Goal: Task Accomplishment & Management: Complete application form

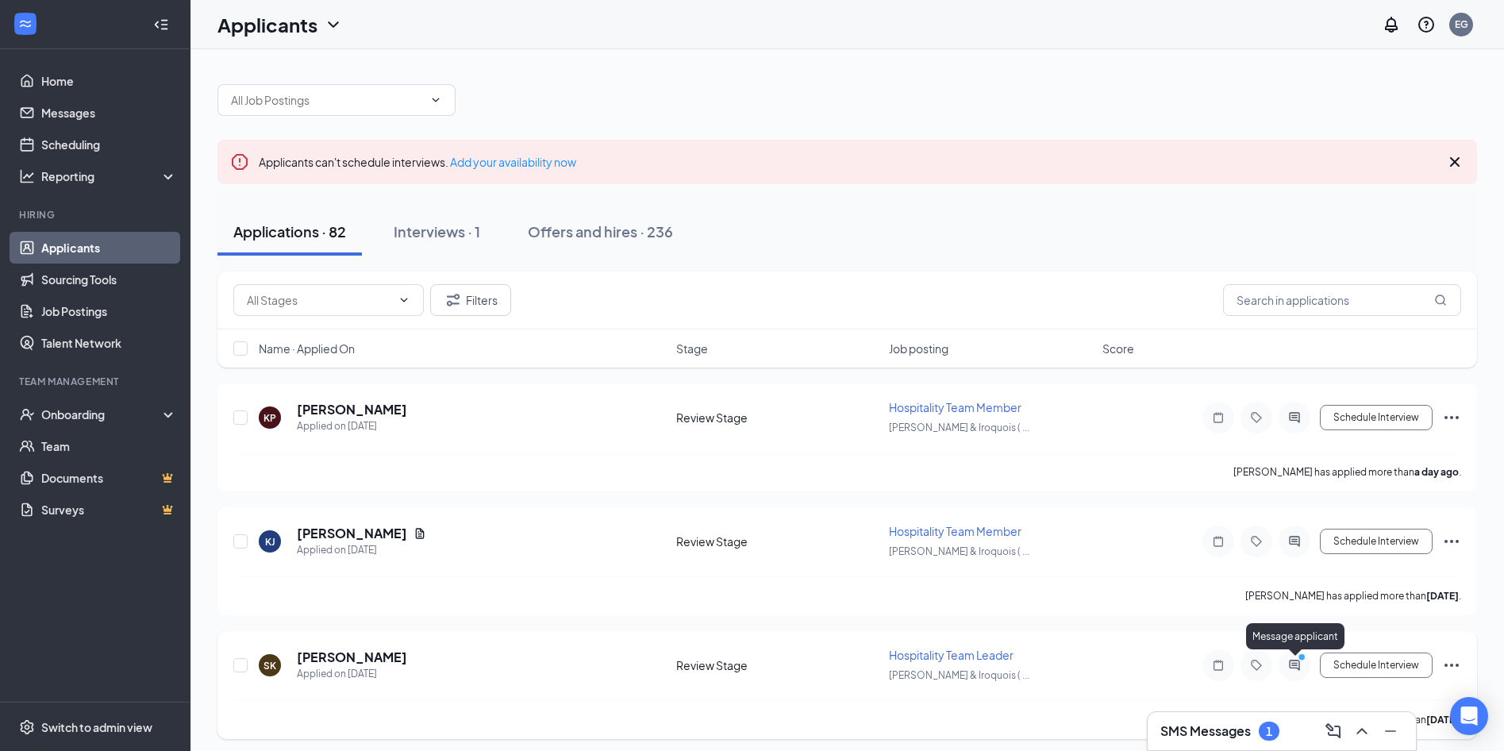
click at [1296, 668] on icon "ActiveChat" at bounding box center [1294, 664] width 10 height 10
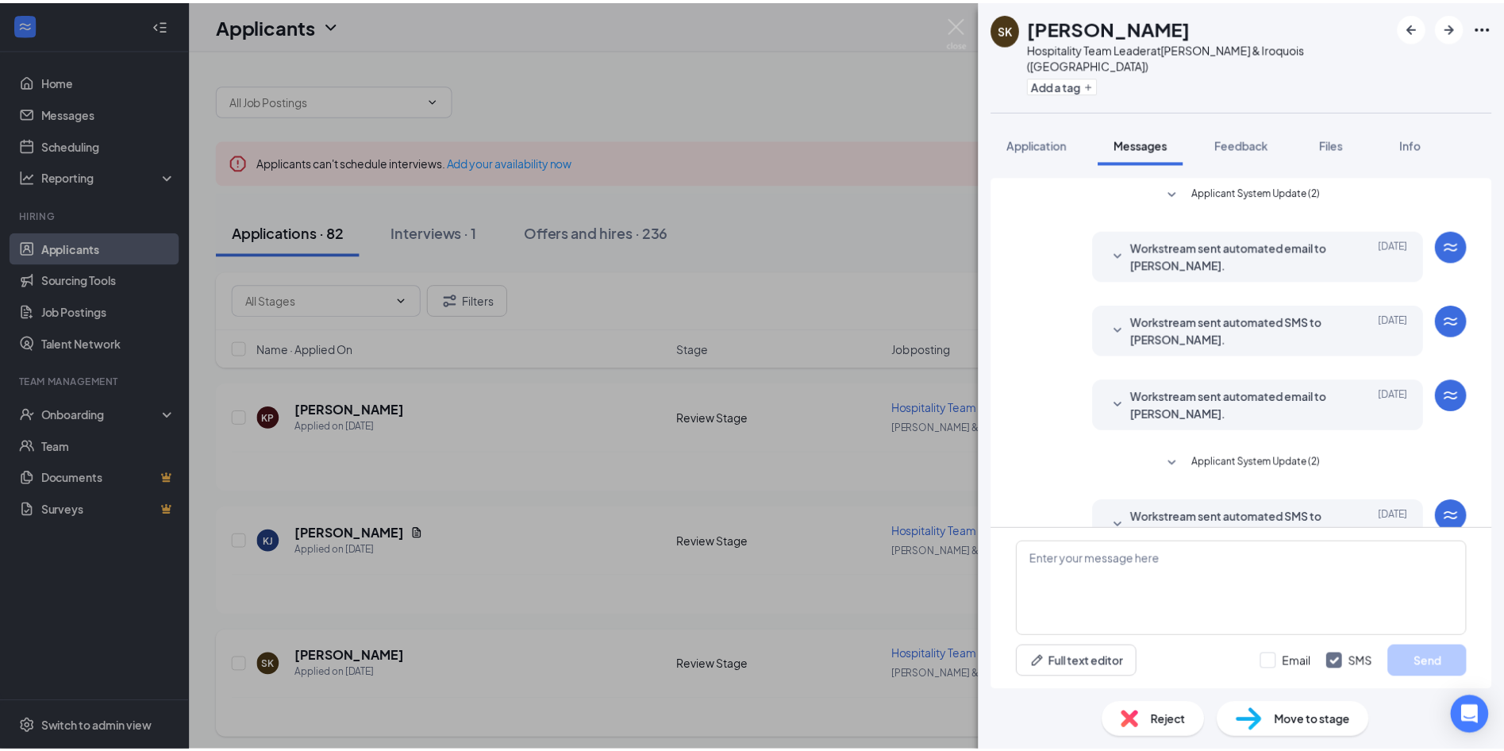
scroll to position [183, 0]
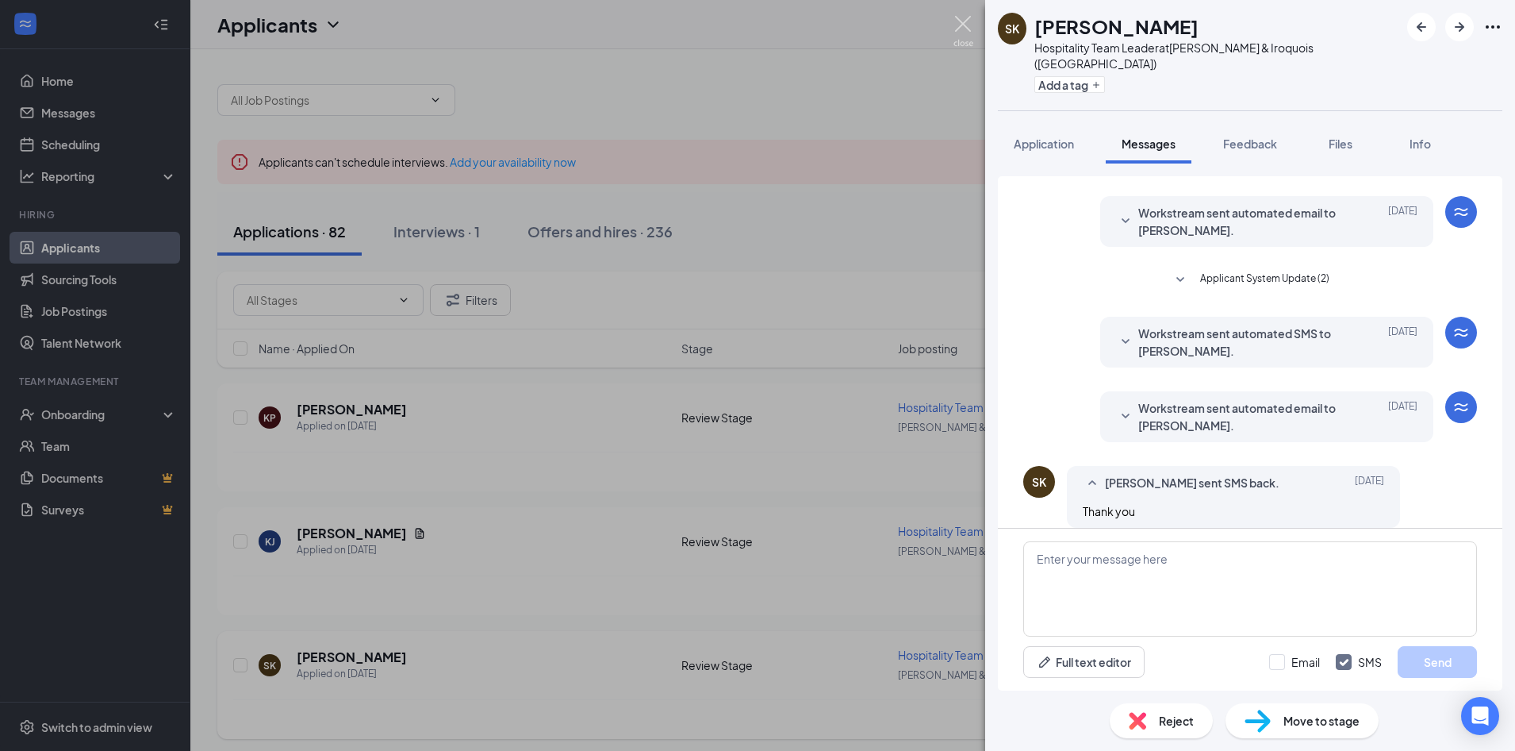
click at [967, 22] on img at bounding box center [964, 31] width 20 height 31
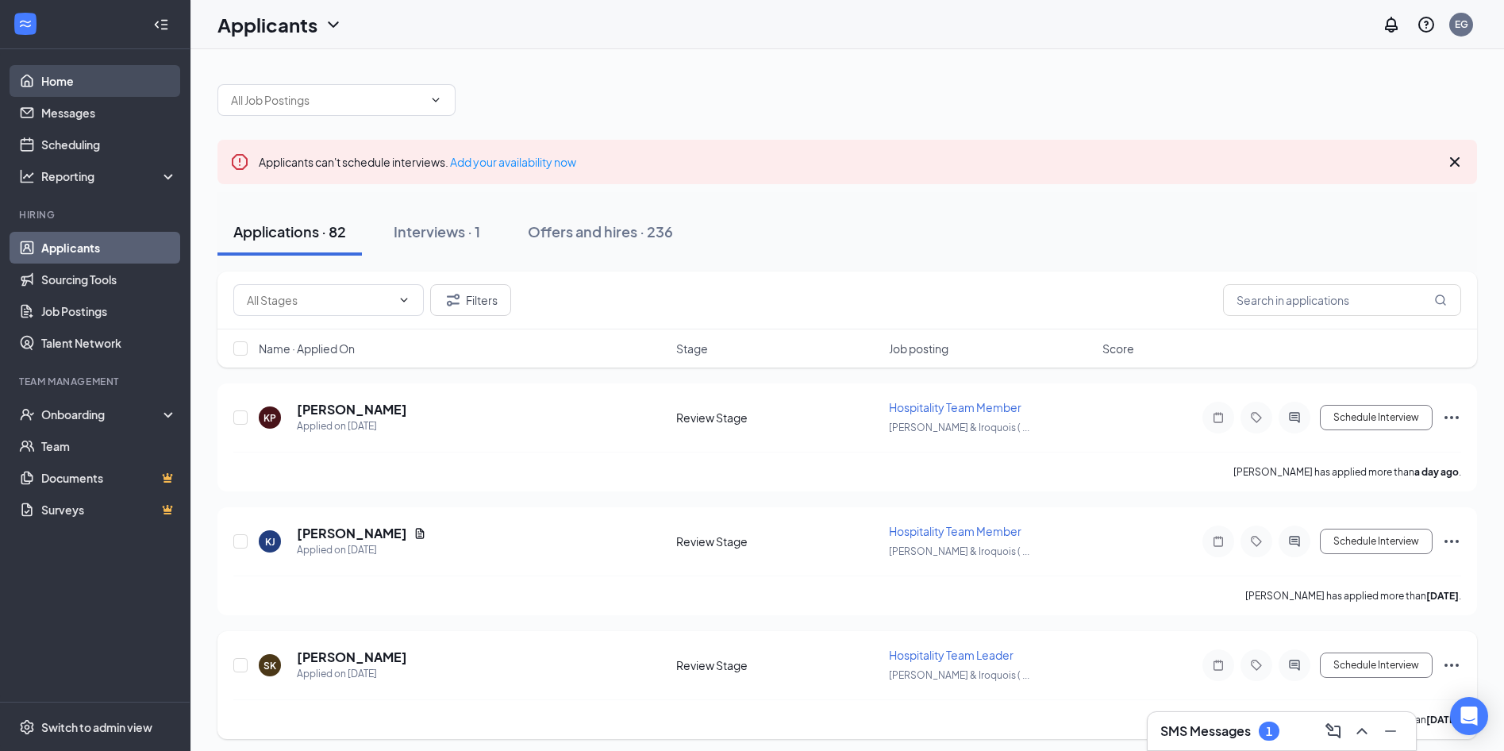
click at [85, 92] on link "Home" at bounding box center [109, 81] width 136 height 32
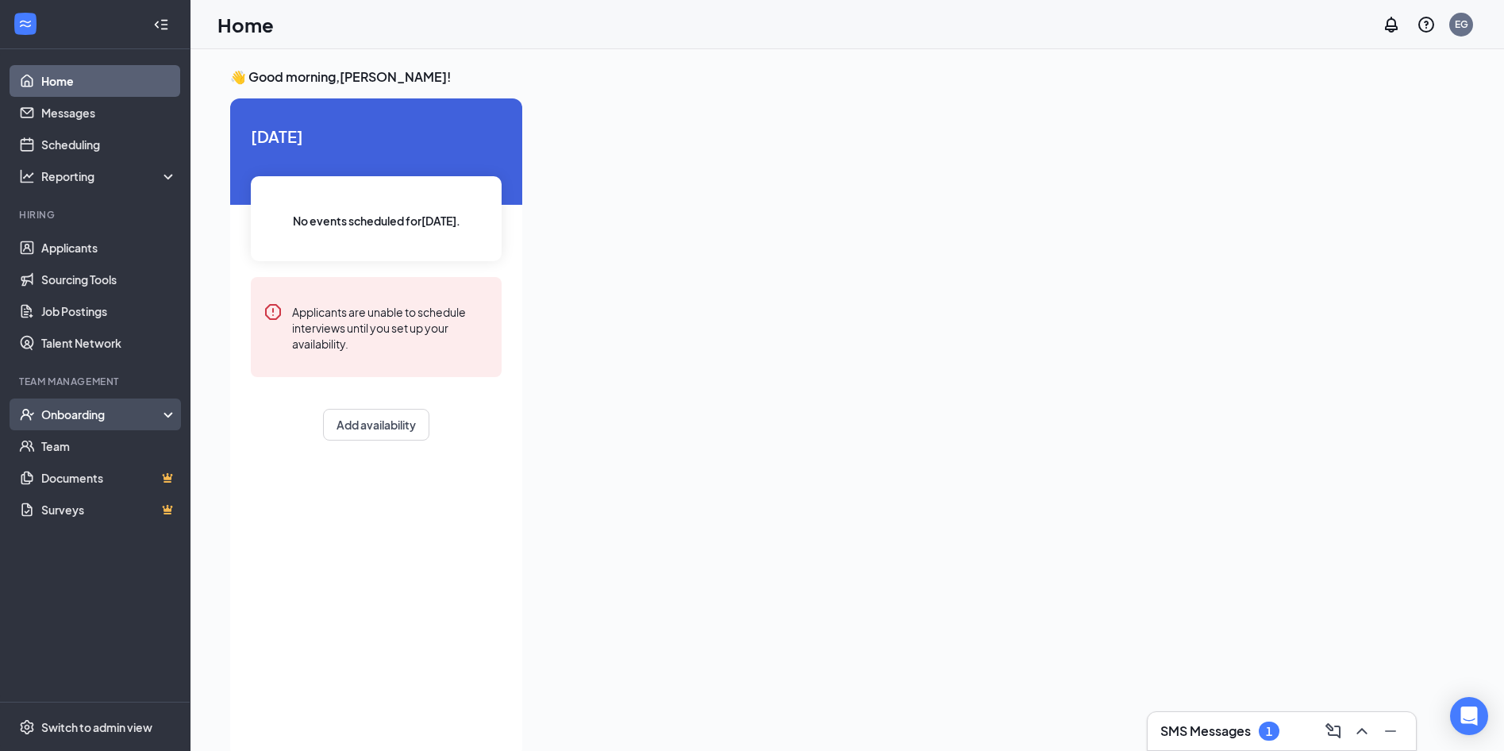
click at [64, 410] on div "Onboarding" at bounding box center [102, 414] width 122 height 16
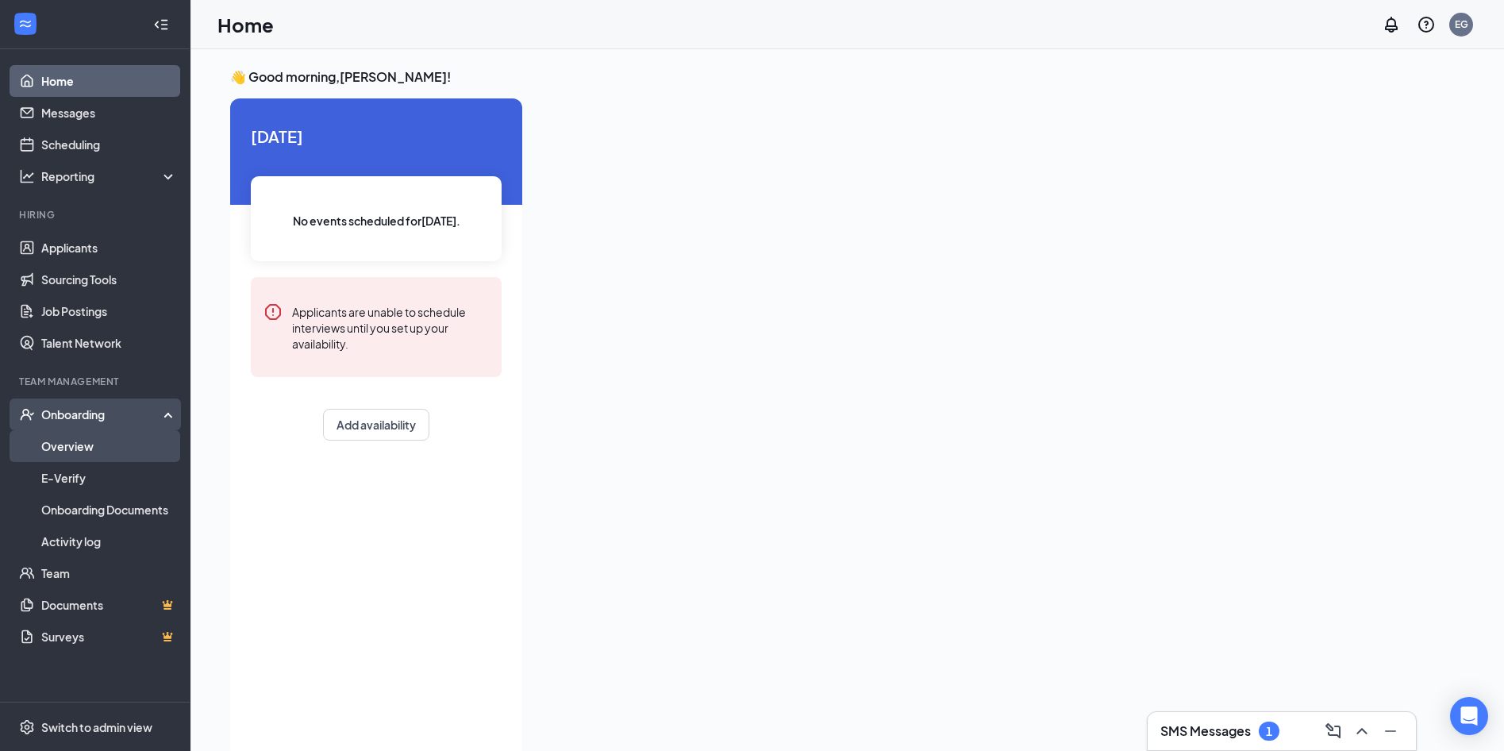
click at [84, 455] on link "Overview" at bounding box center [109, 446] width 136 height 32
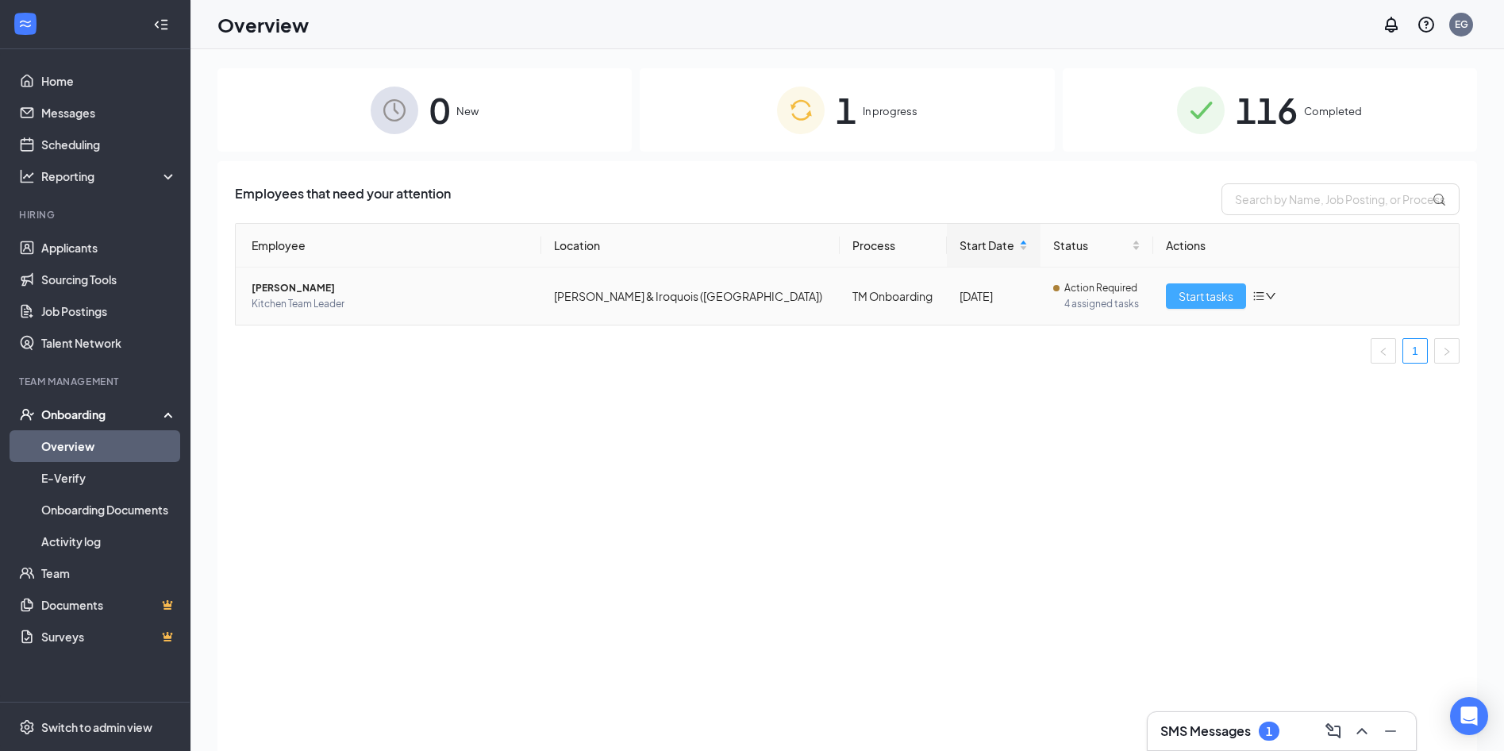
click at [1218, 298] on span "Start tasks" at bounding box center [1205, 295] width 55 height 17
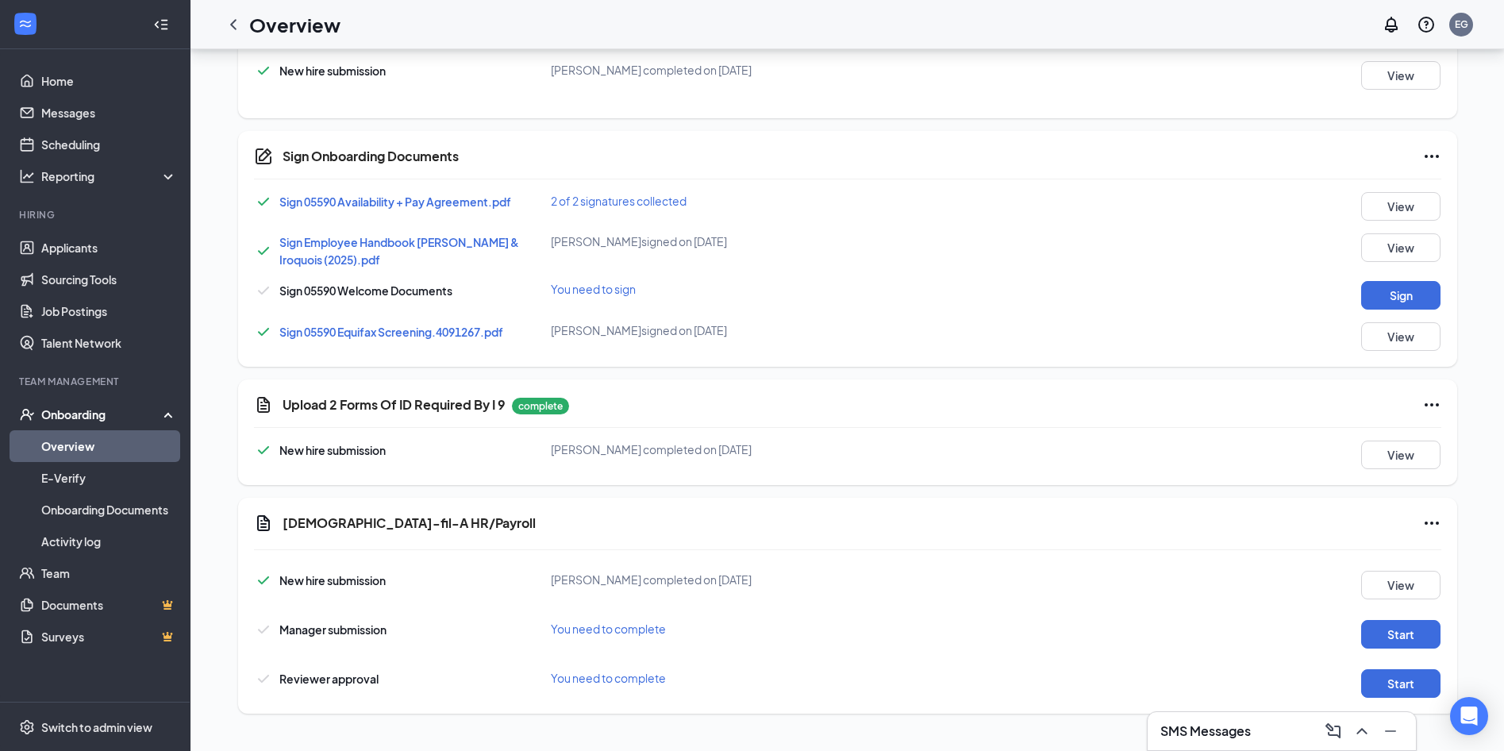
scroll to position [167, 0]
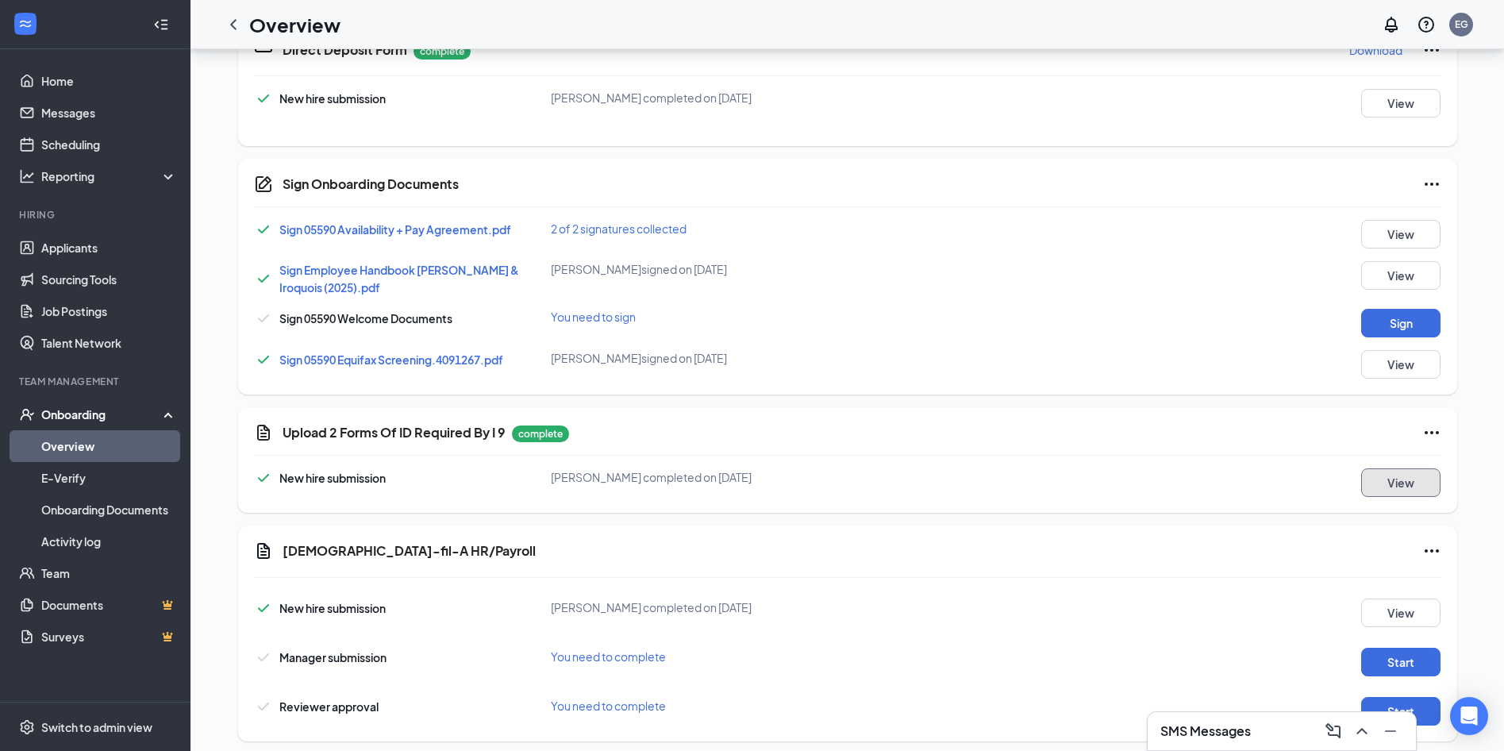
click at [1372, 486] on button "View" at bounding box center [1400, 482] width 79 height 29
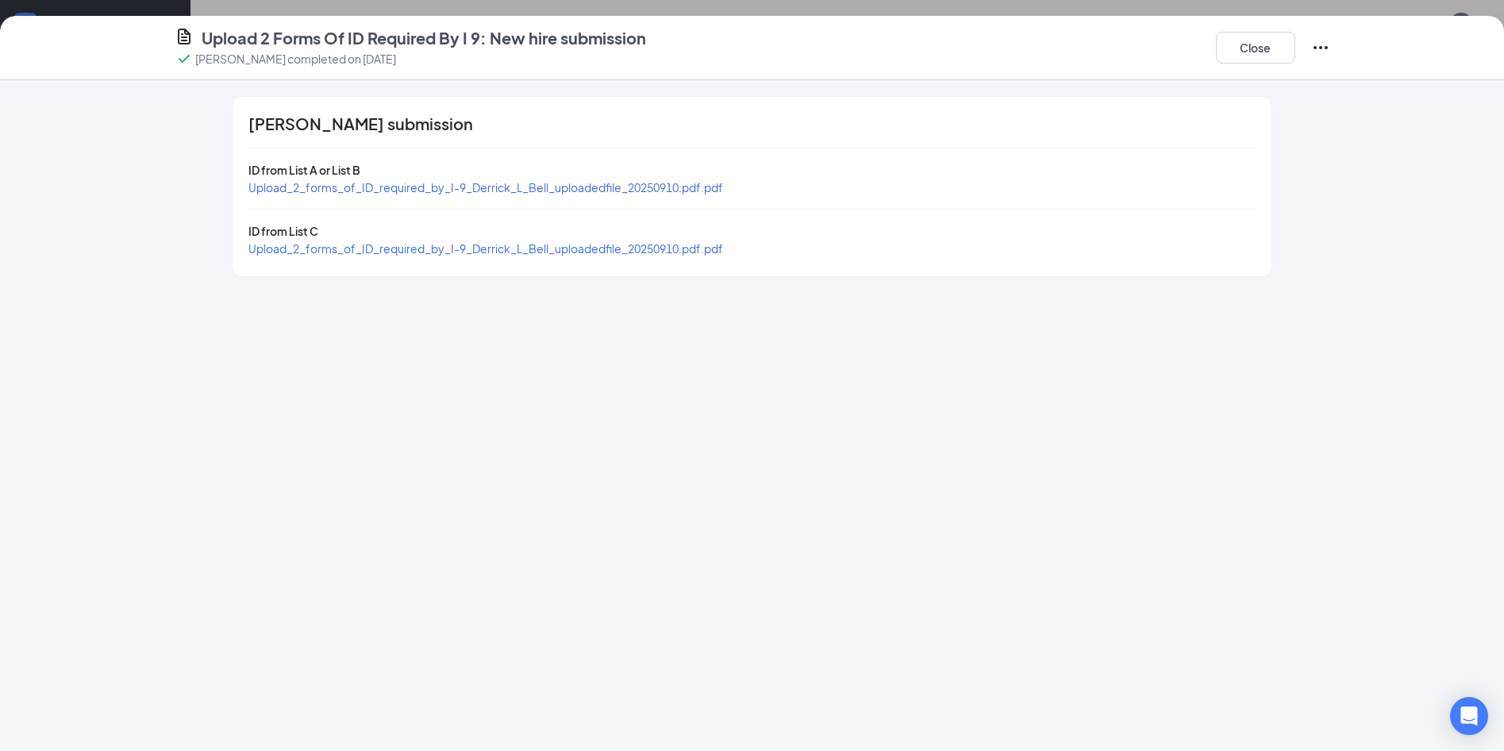
click at [665, 185] on span "Upload_2_forms_of_ID_required_by_I-9_Derrick_L_Bell_uploadedfile_20250910.pdf.p…" at bounding box center [485, 187] width 474 height 14
click at [597, 252] on span "Upload_2_forms_of_ID_required_by_I-9_Derrick_L_Bell_uploadedfile_20250910.pdf.p…" at bounding box center [485, 248] width 474 height 14
drag, startPoint x: 1259, startPoint y: 53, endPoint x: 1235, endPoint y: 113, distance: 65.1
click at [1258, 54] on button "Close" at bounding box center [1255, 48] width 79 height 32
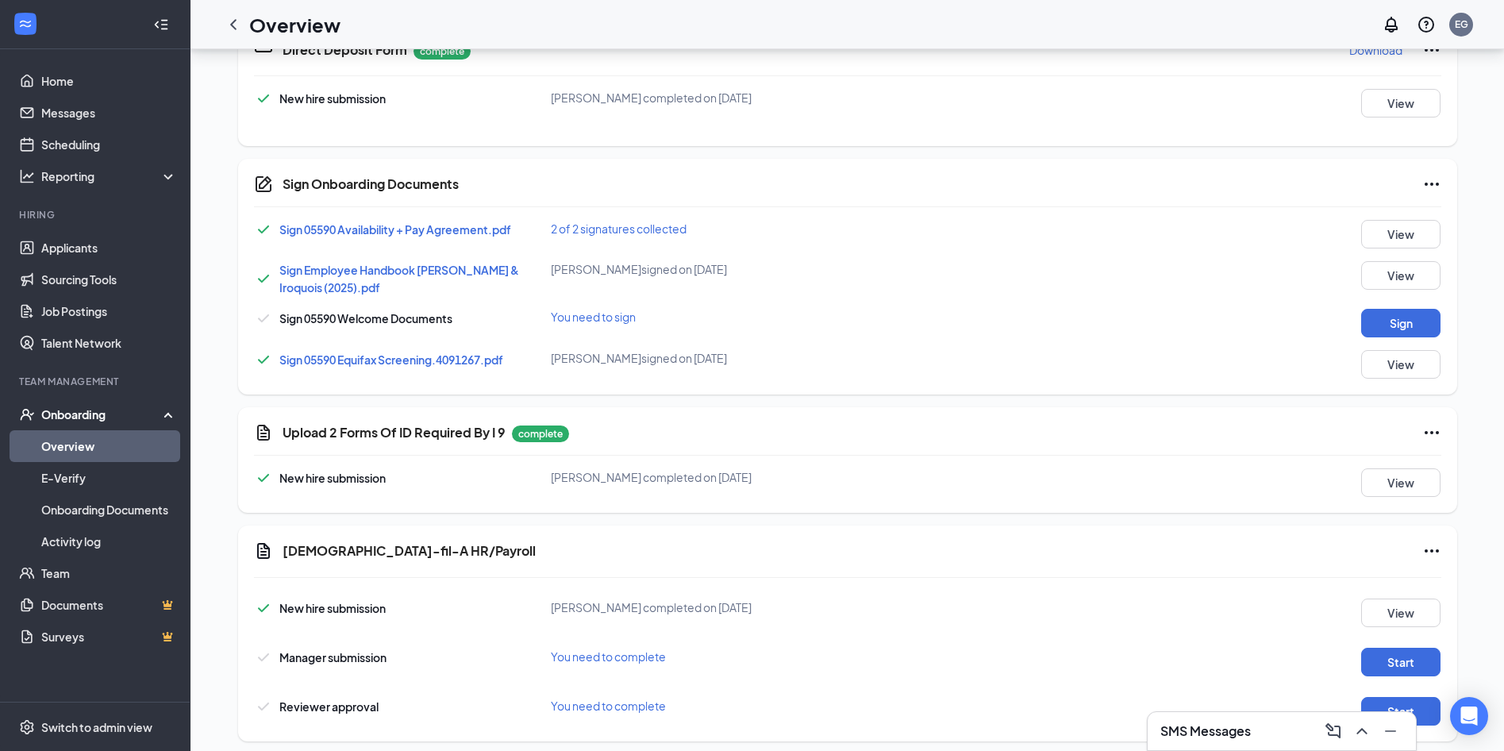
click at [1281, 738] on div "SMS Messages" at bounding box center [1281, 730] width 243 height 25
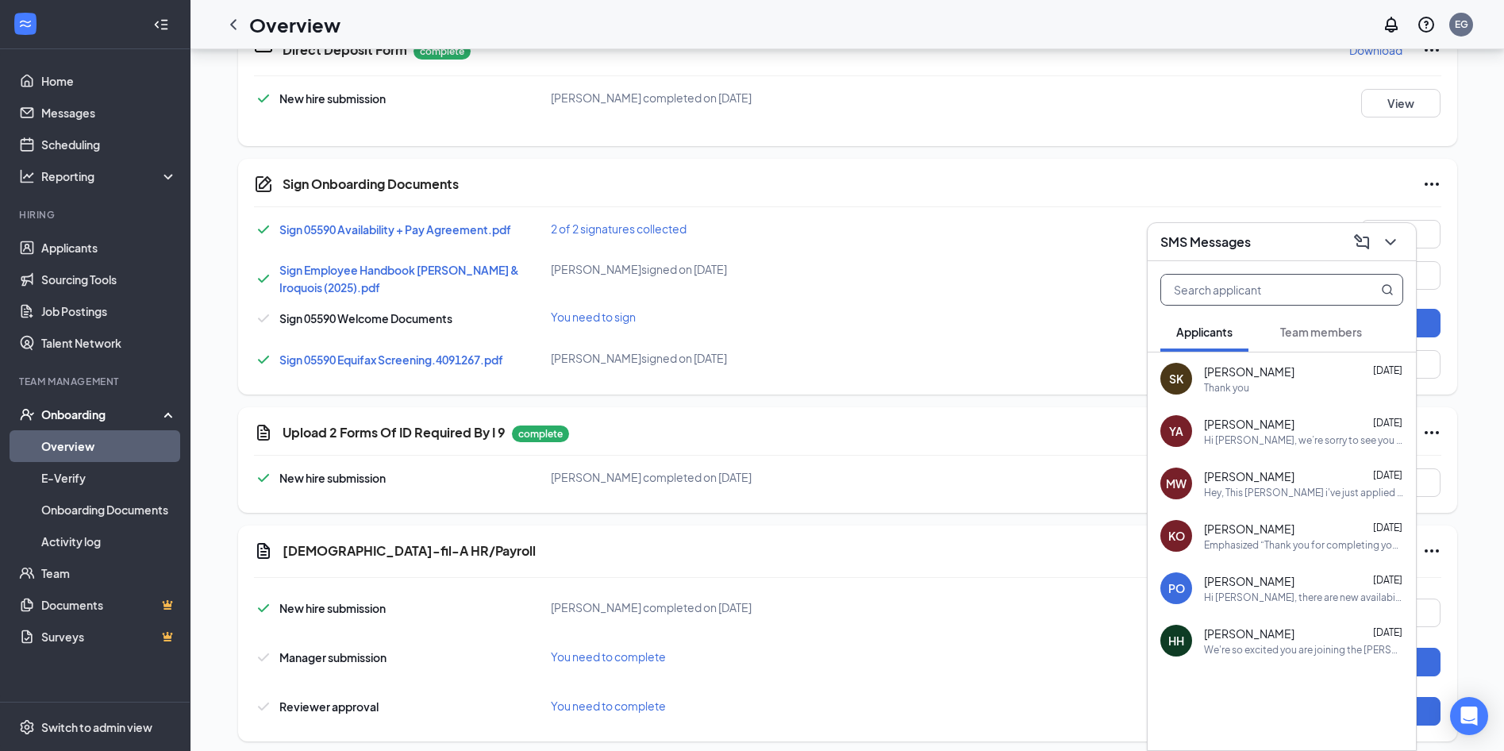
click at [1296, 296] on input "text" at bounding box center [1255, 290] width 188 height 30
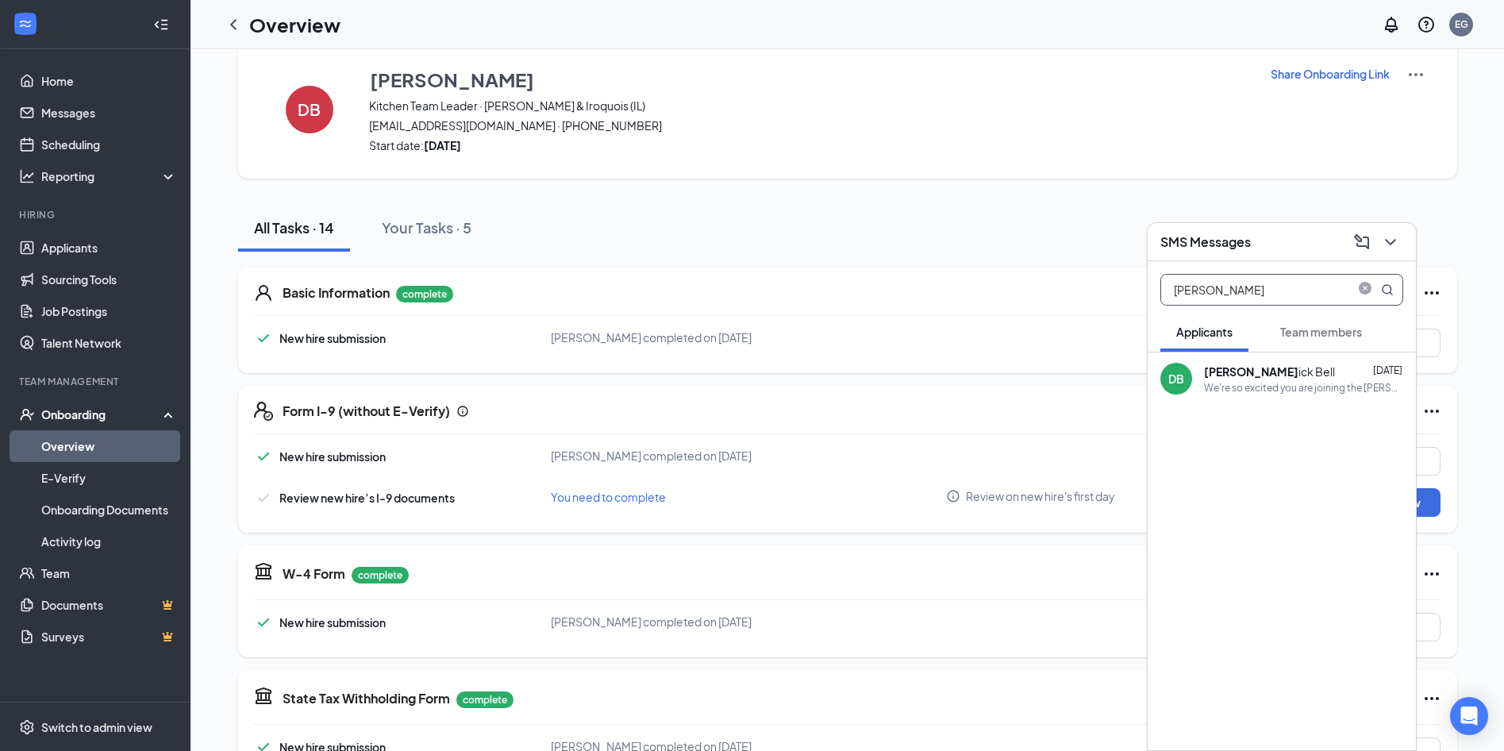
scroll to position [0, 0]
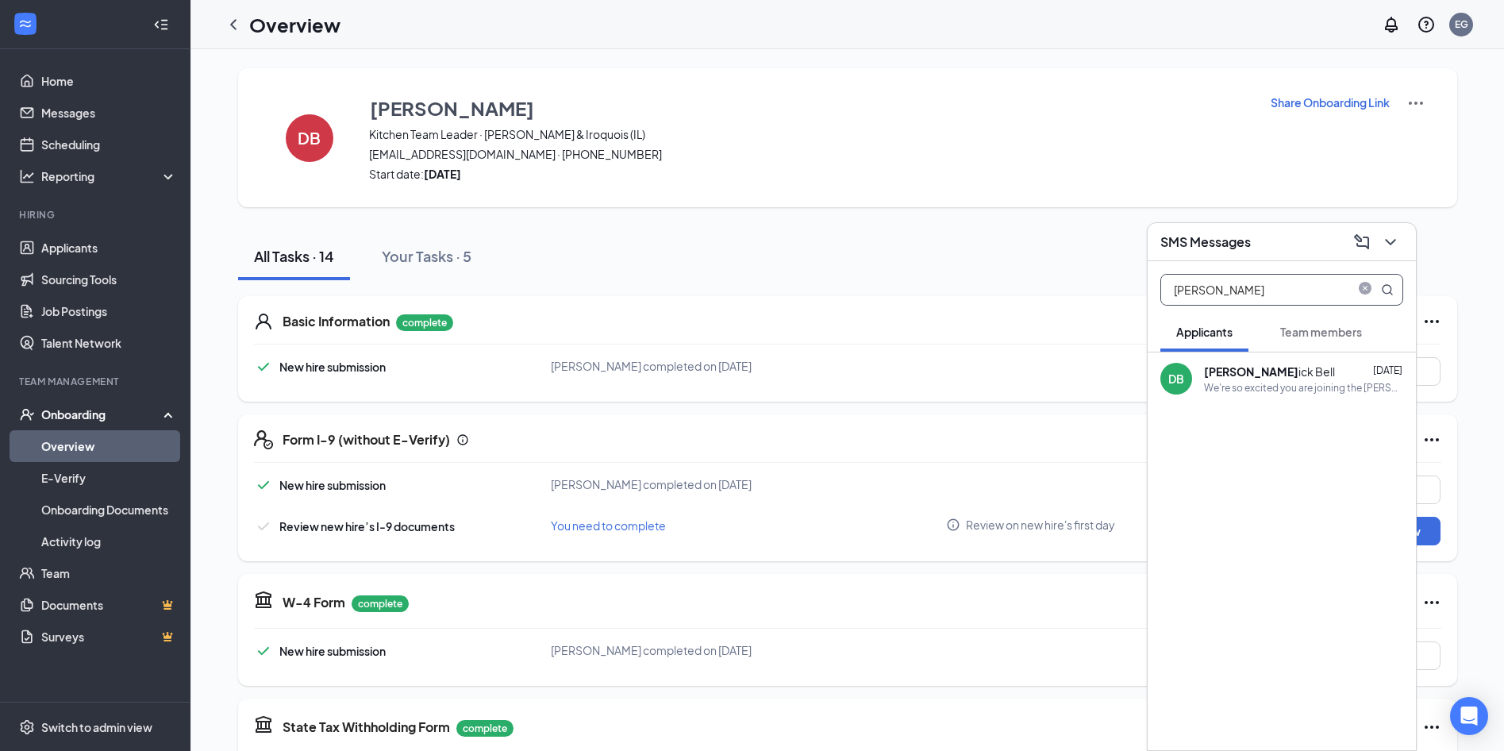
type input "[PERSON_NAME]"
click at [1270, 390] on div "We're so excited you are joining the [PERSON_NAME] & Iroquois ([GEOGRAPHIC_DATA…" at bounding box center [1303, 387] width 199 height 13
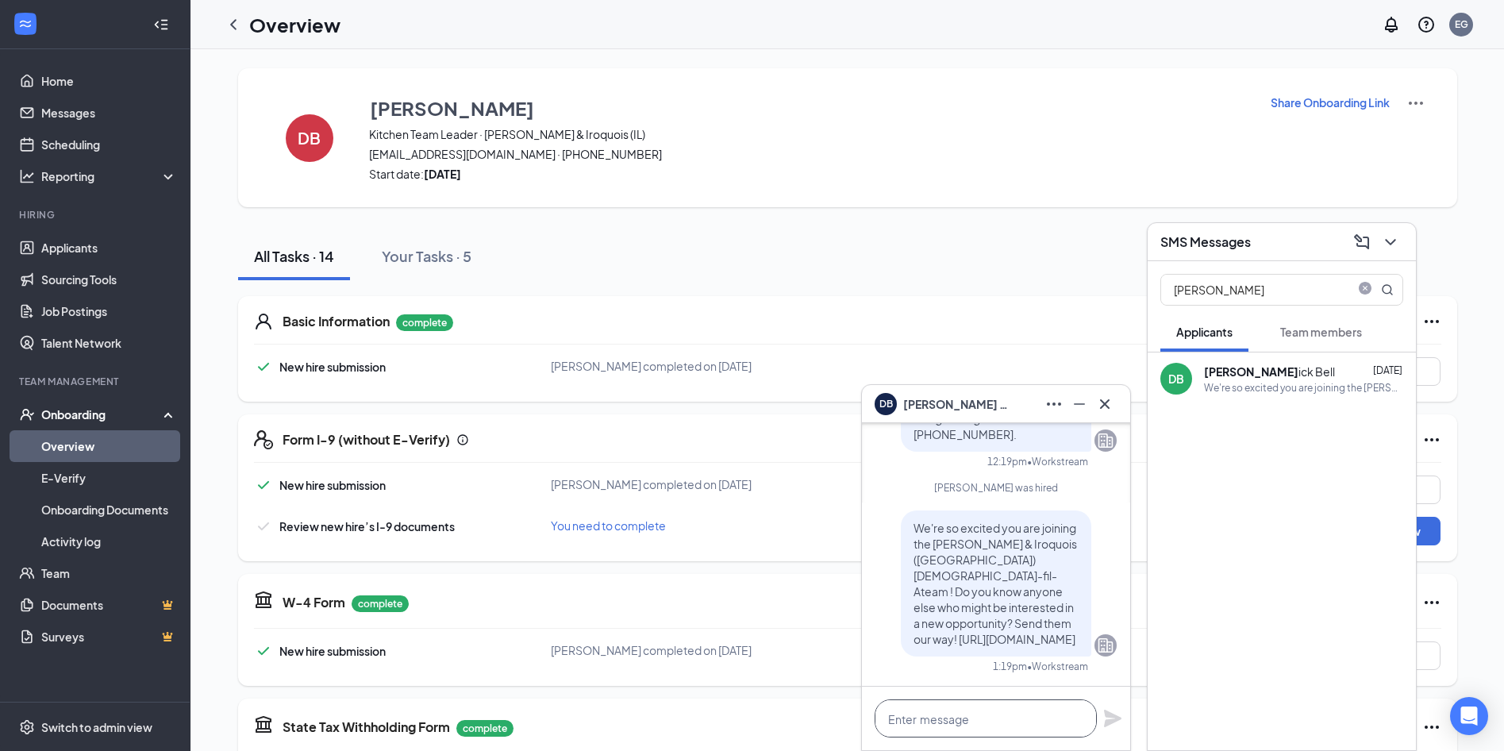
click at [972, 724] on textarea at bounding box center [985, 718] width 222 height 38
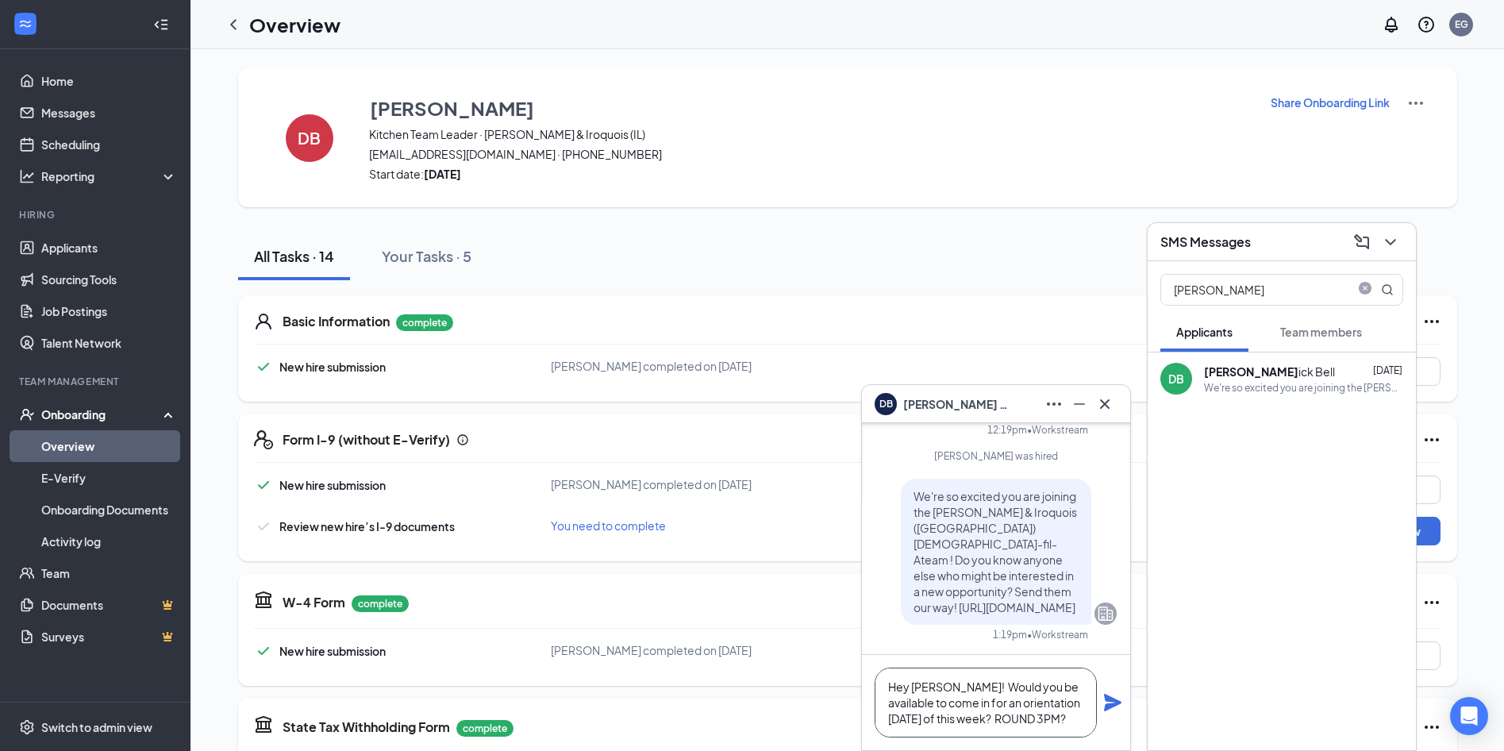
click at [1012, 716] on textarea "Hey [PERSON_NAME]! Would you be available to come in for an orientation [DATE] …" at bounding box center [985, 702] width 222 height 70
type textarea "Hey [PERSON_NAME]! Would you be available to come in for an orientation [DATE] …"
click at [1109, 707] on icon "Plane" at bounding box center [1112, 701] width 17 height 17
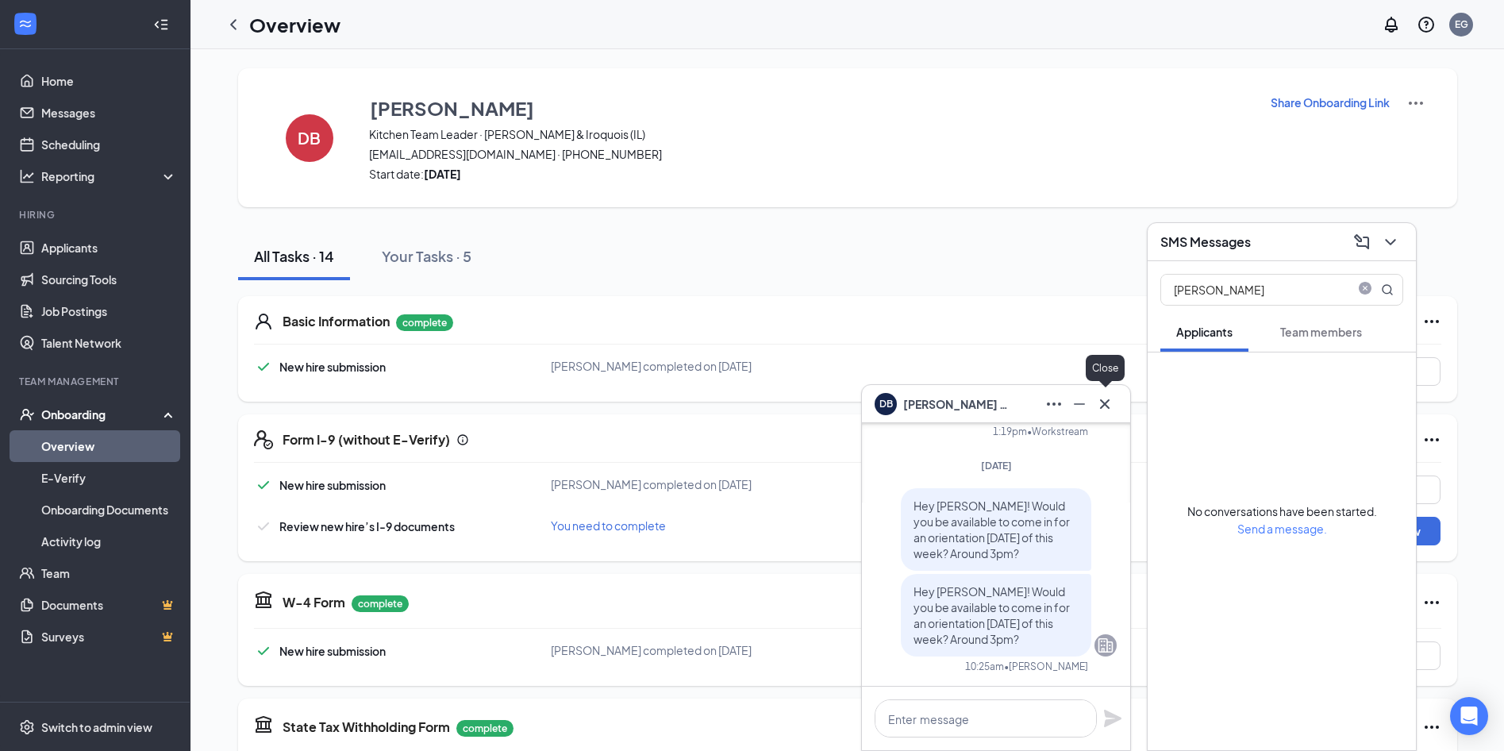
click at [1106, 404] on icon "Cross" at bounding box center [1104, 403] width 19 height 19
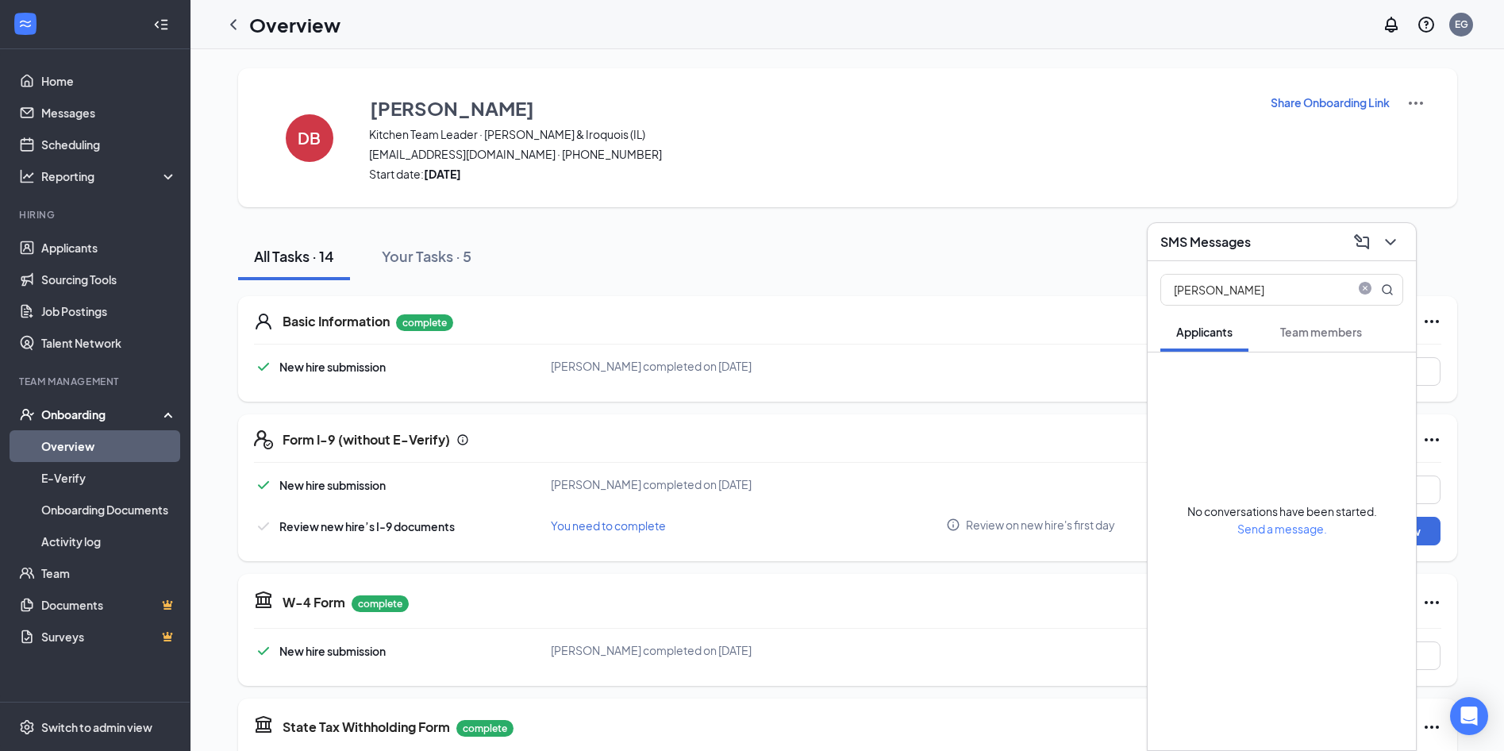
click at [1381, 241] on icon "ChevronDown" at bounding box center [1390, 241] width 19 height 19
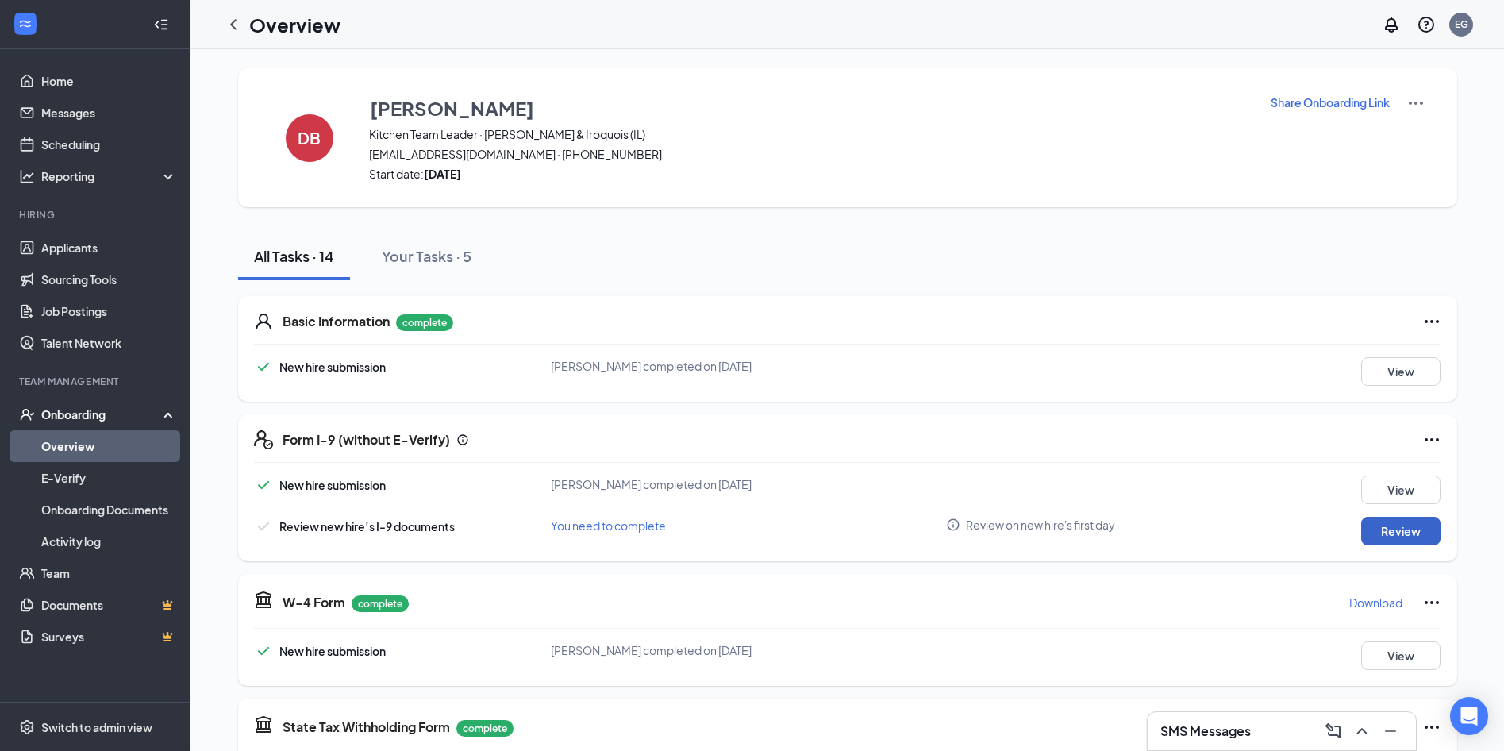
click at [1386, 529] on button "Review" at bounding box center [1400, 531] width 79 height 29
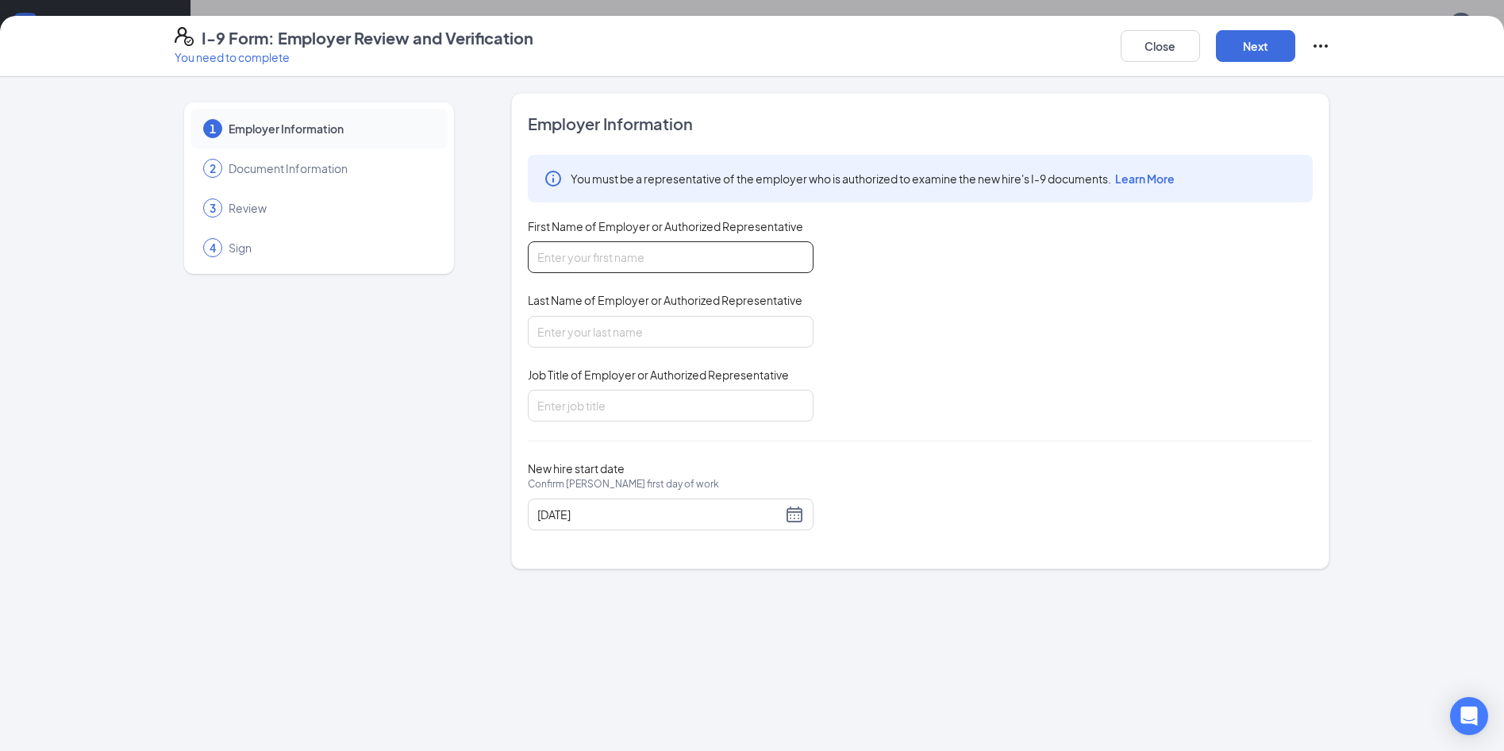
click at [716, 263] on input "First Name of Employer or Authorized Representative" at bounding box center [671, 257] width 286 height 32
click at [716, 262] on input "First Name of Employer or Authorized Representative" at bounding box center [671, 257] width 286 height 32
type input "[PERSON_NAME]"
click at [647, 326] on input "Last Name of Employer or Authorized Representative" at bounding box center [671, 332] width 286 height 32
type input "[PERSON_NAME]"
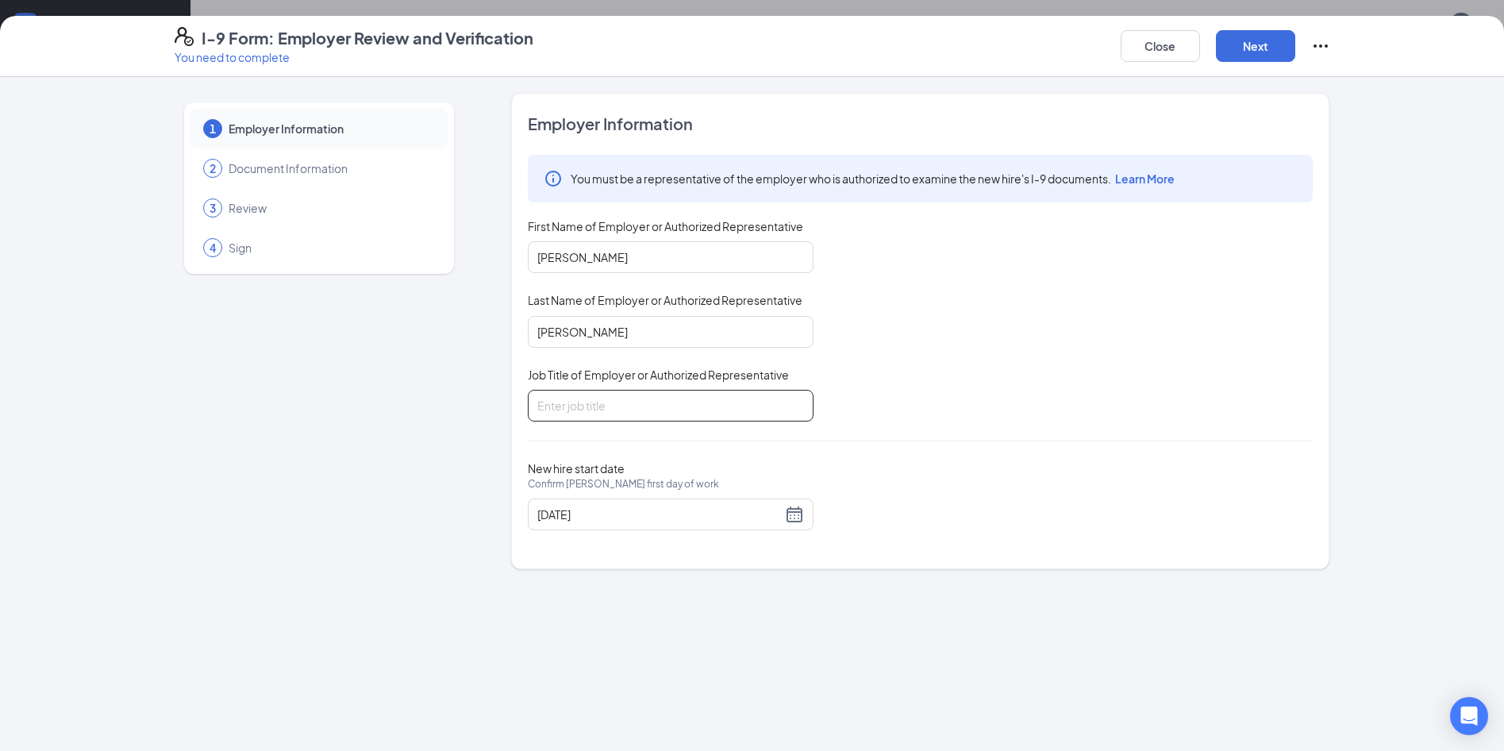
click at [661, 406] on input "Job Title of Employer or Authorized Representative" at bounding box center [671, 406] width 286 height 32
type input "Director"
click at [1258, 49] on button "Next" at bounding box center [1255, 46] width 79 height 32
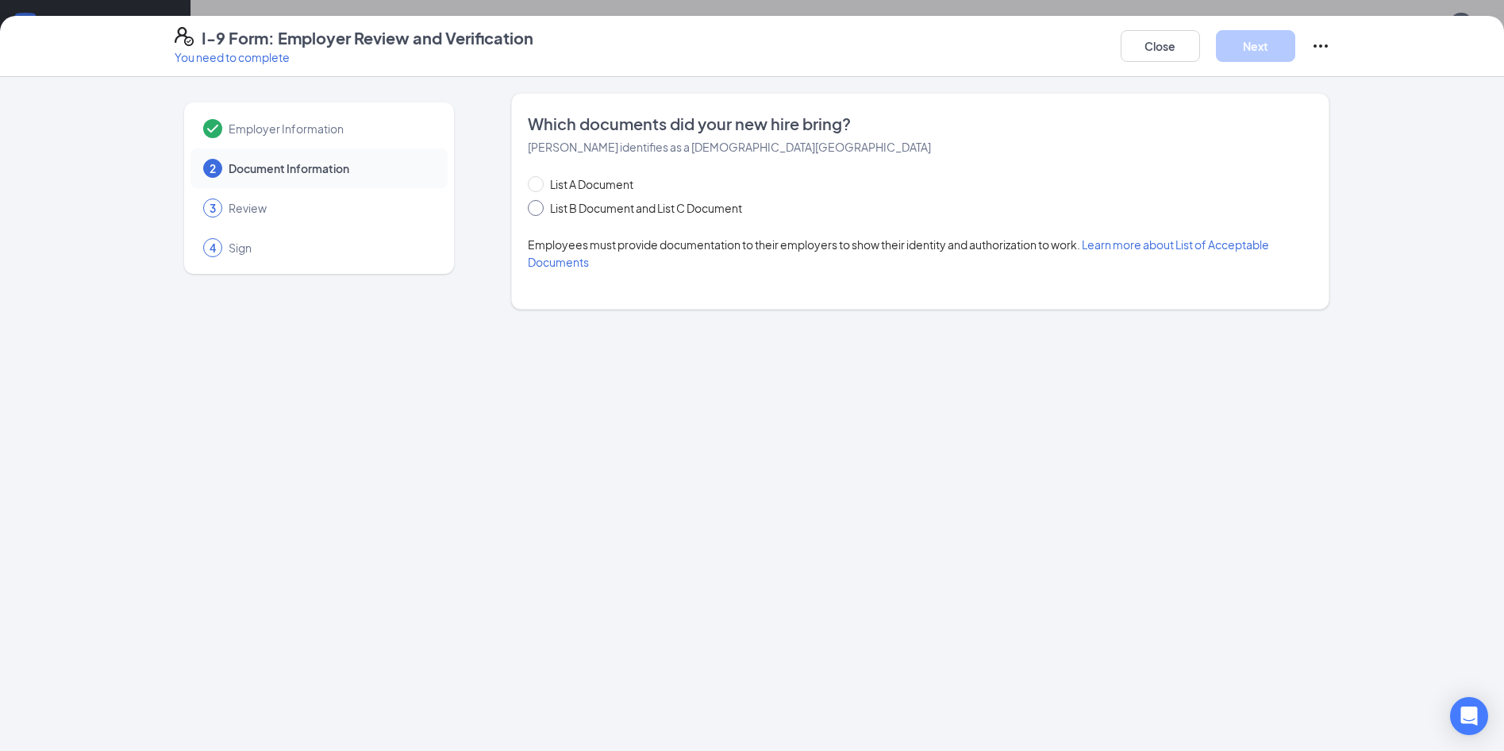
click at [574, 202] on span "List B Document and List C Document" at bounding box center [646, 207] width 205 height 17
click at [539, 202] on input "List B Document and List C Document" at bounding box center [533, 205] width 11 height 11
radio input "true"
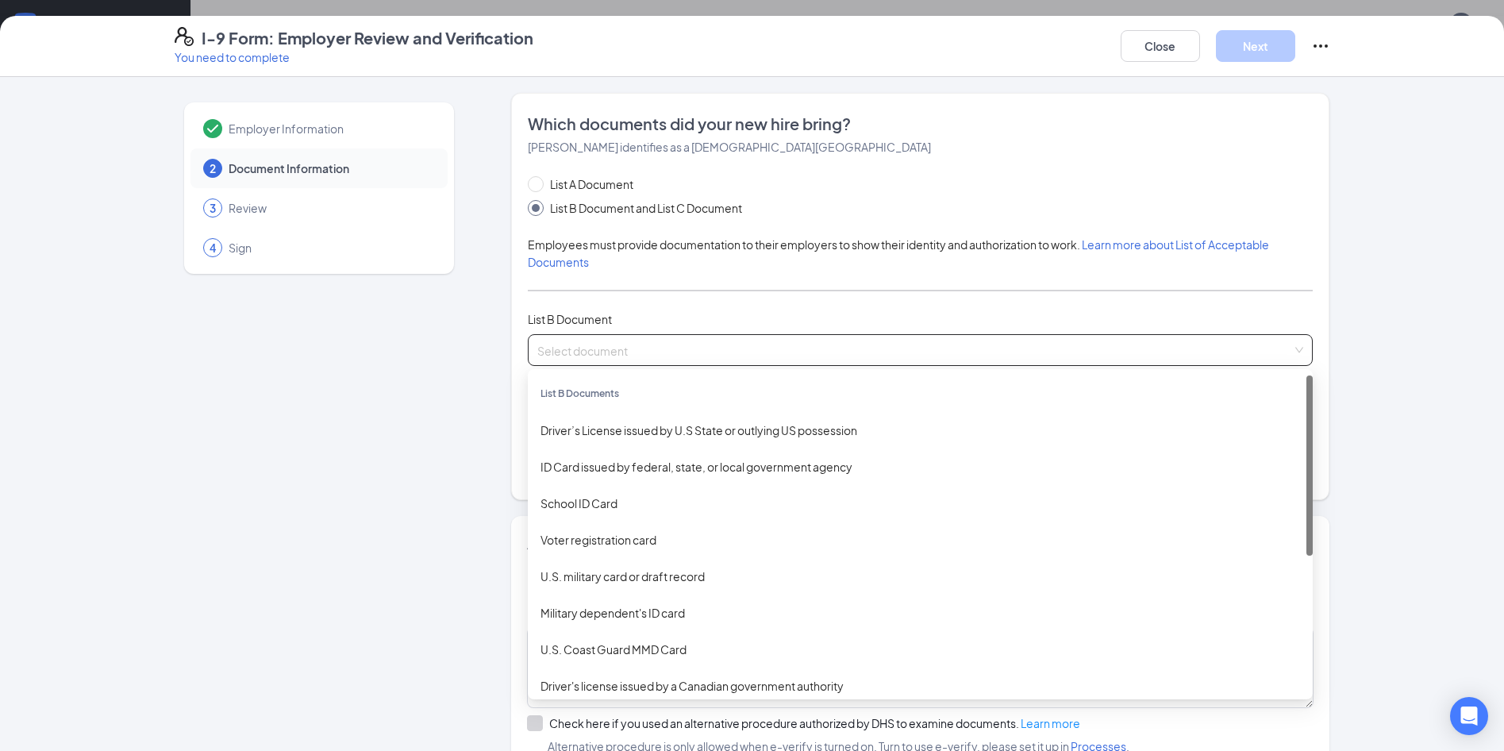
click at [704, 351] on input "search" at bounding box center [914, 347] width 755 height 24
click at [658, 433] on div "Driver’s License issued by U.S State or outlying US possession" at bounding box center [919, 429] width 759 height 17
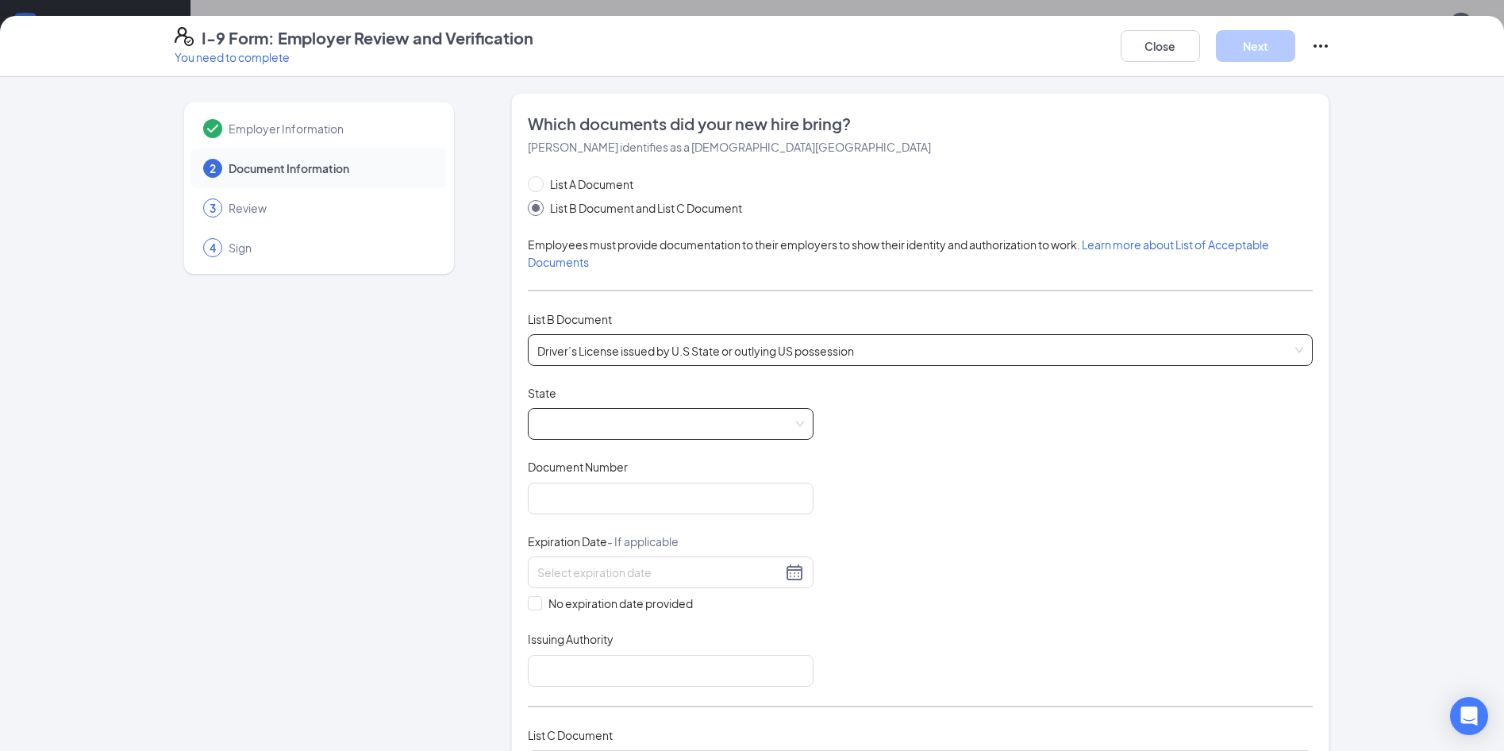
click at [653, 419] on span at bounding box center [670, 424] width 267 height 30
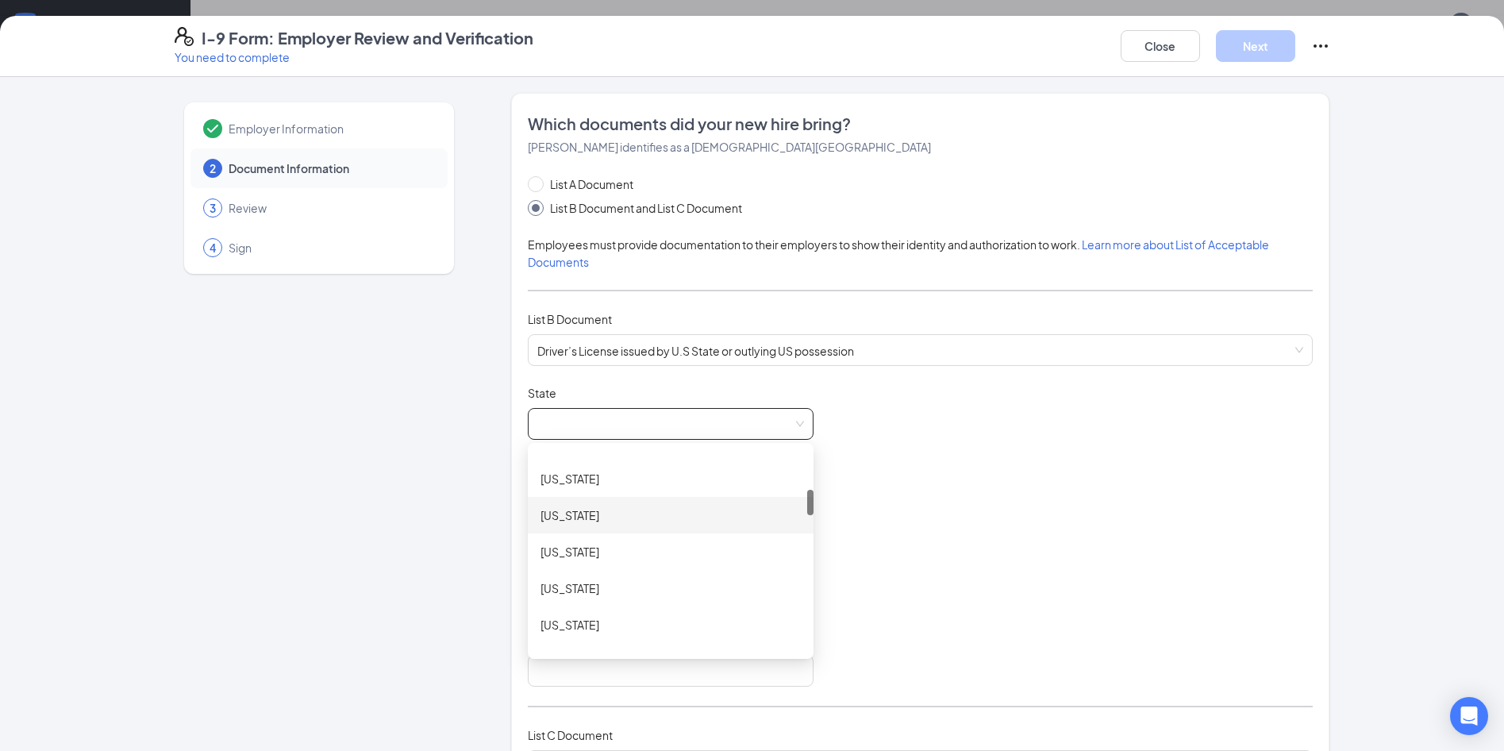
scroll to position [397, 0]
click at [610, 619] on div "[US_STATE]" at bounding box center [670, 617] width 260 height 17
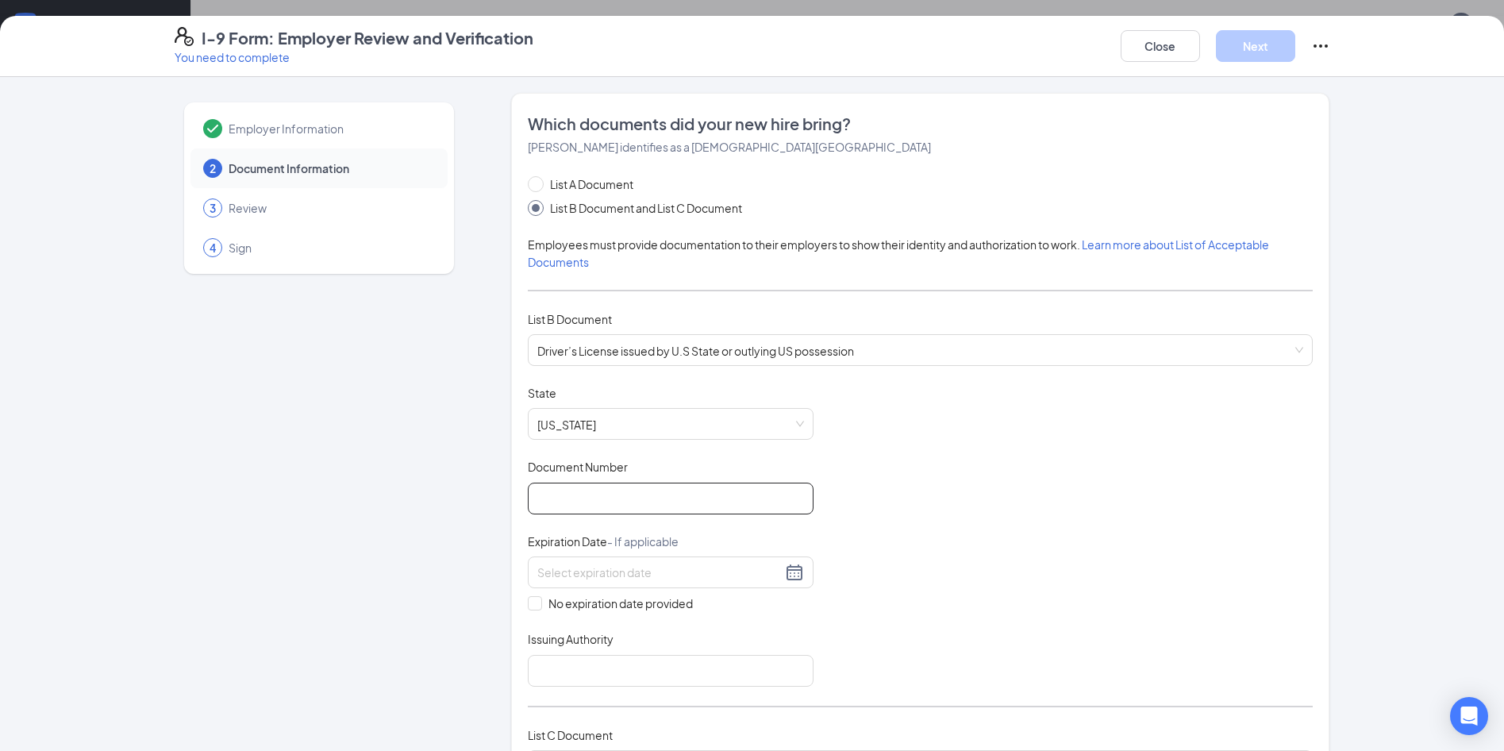
click at [737, 491] on input "Document Number" at bounding box center [671, 498] width 286 height 32
click at [620, 490] on input "Document Number" at bounding box center [671, 498] width 286 height 32
click at [685, 486] on input "B4001720" at bounding box center [671, 498] width 286 height 32
type input "B40017203308"
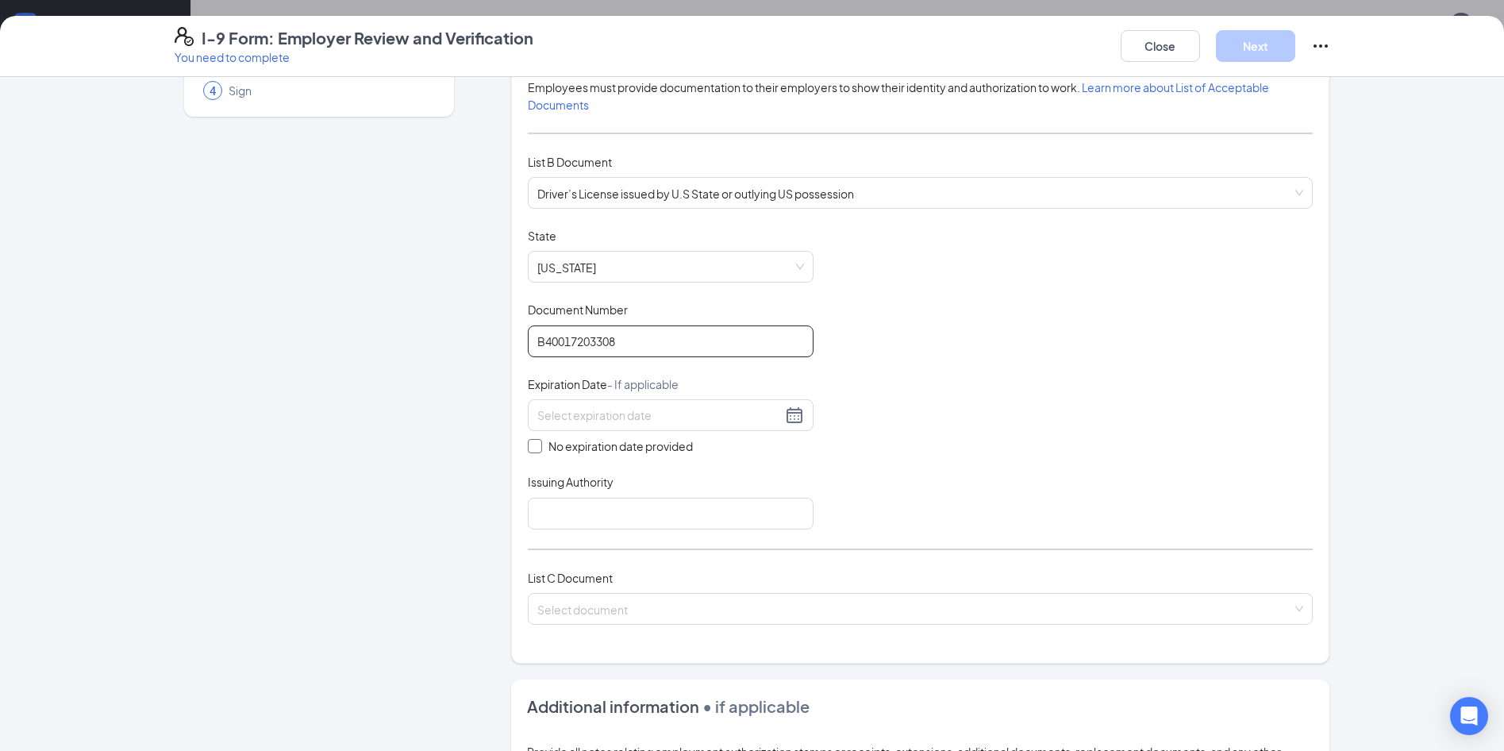
scroll to position [159, 0]
click at [786, 410] on div at bounding box center [670, 413] width 267 height 19
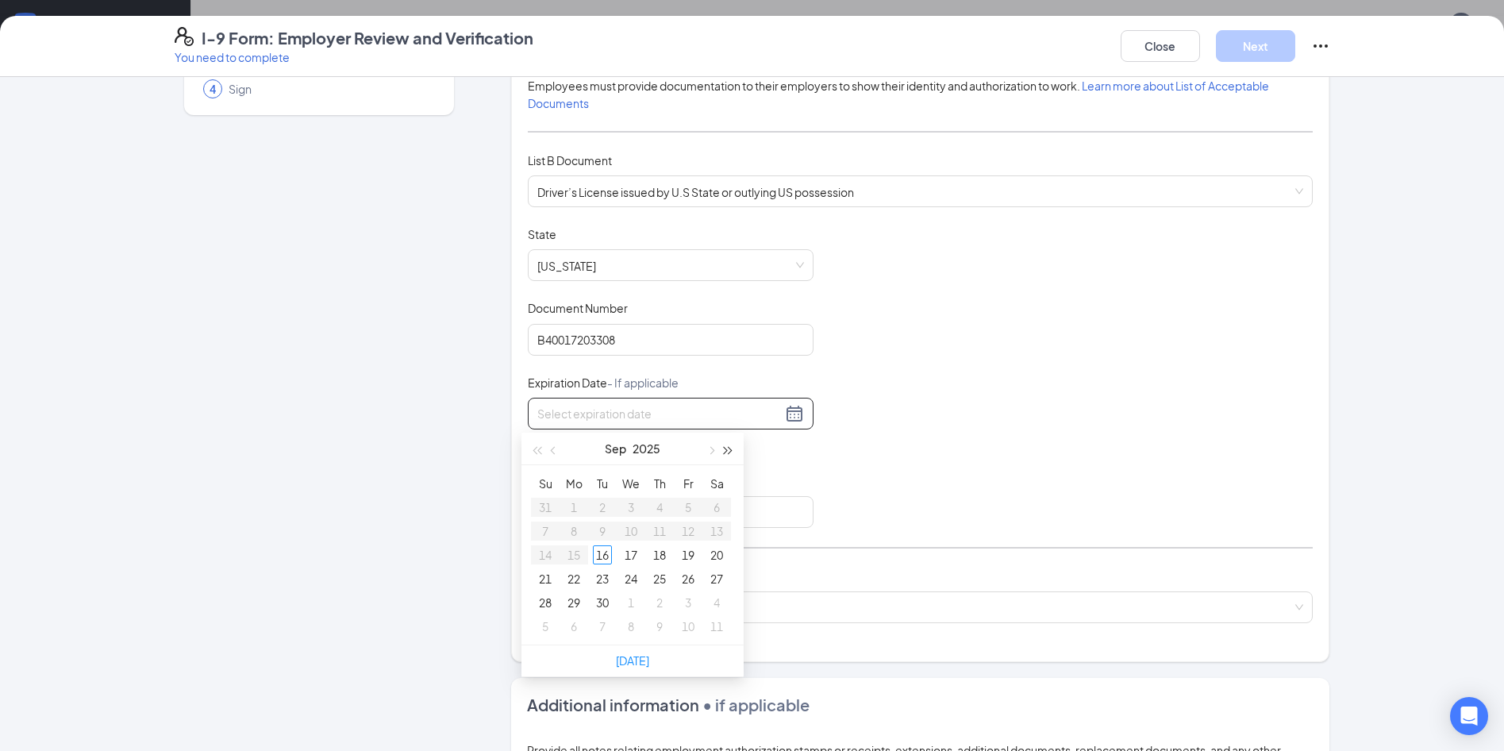
click at [724, 454] on button "button" at bounding box center [728, 448] width 17 height 32
click at [709, 453] on span "button" at bounding box center [710, 451] width 8 height 8
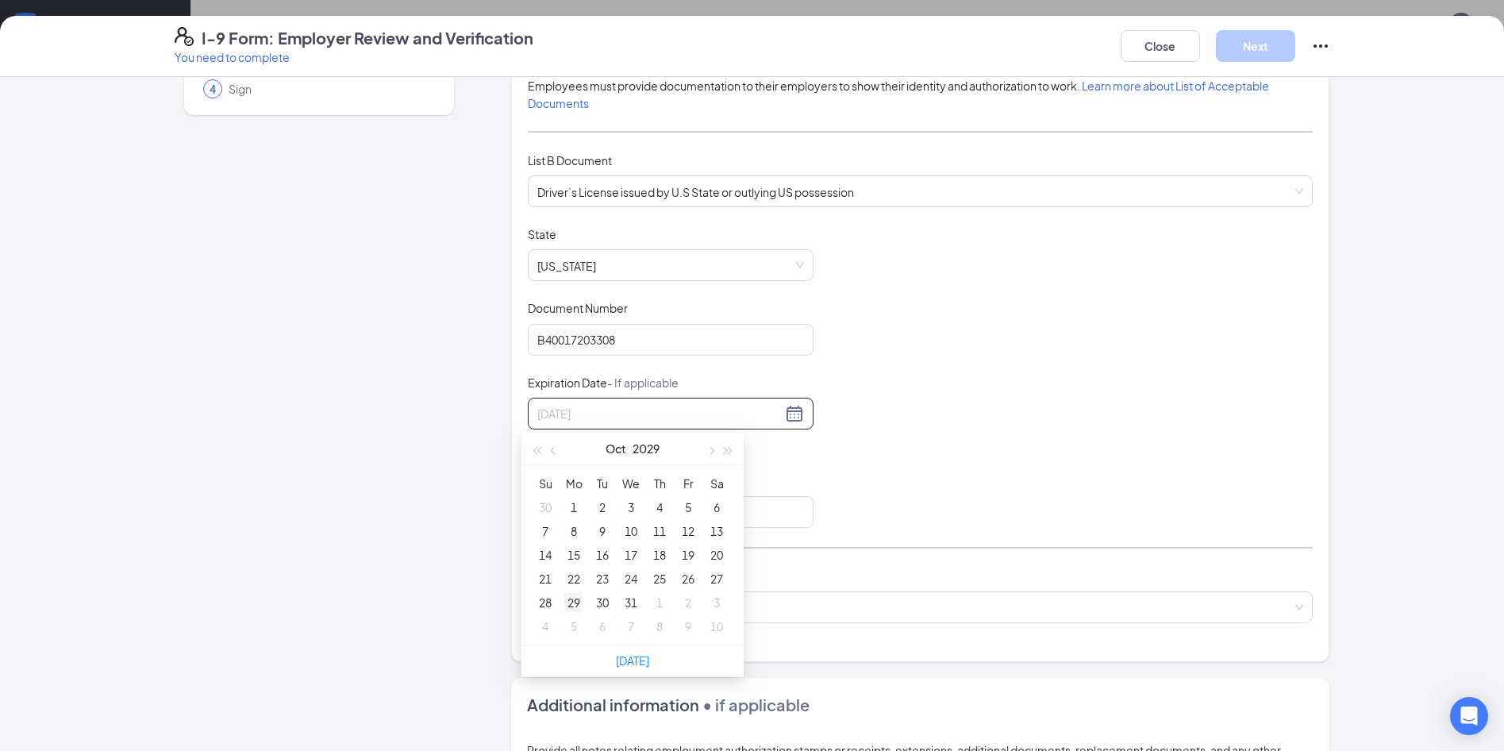
type input "[DATE]"
click at [572, 601] on div "29" at bounding box center [573, 602] width 19 height 19
click at [609, 521] on input "Issuing Authority" at bounding box center [671, 512] width 286 height 32
click at [595, 518] on input "Issuing Authority" at bounding box center [671, 512] width 286 height 32
type input "S"
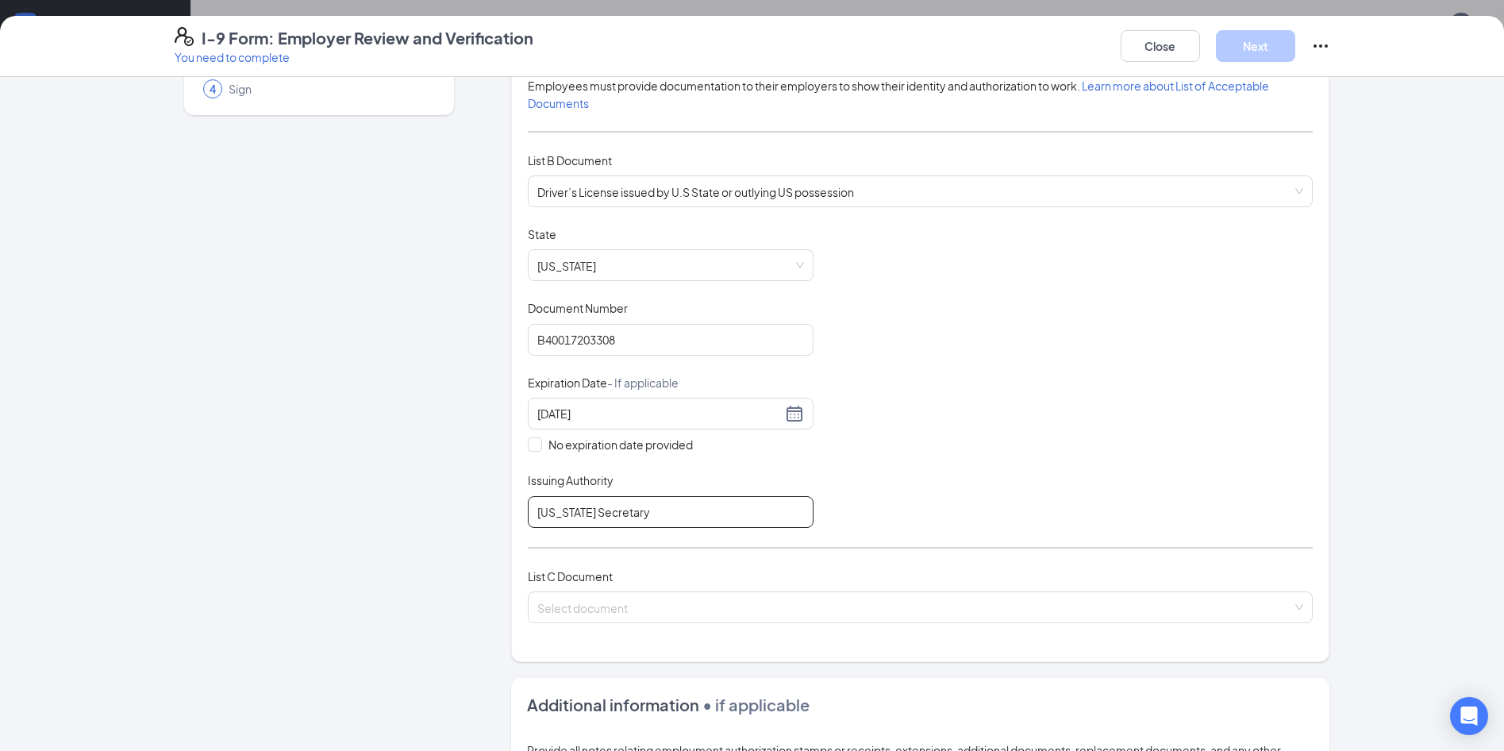
type input "[US_STATE] Secretary of State"
click at [574, 607] on input "search" at bounding box center [914, 604] width 755 height 24
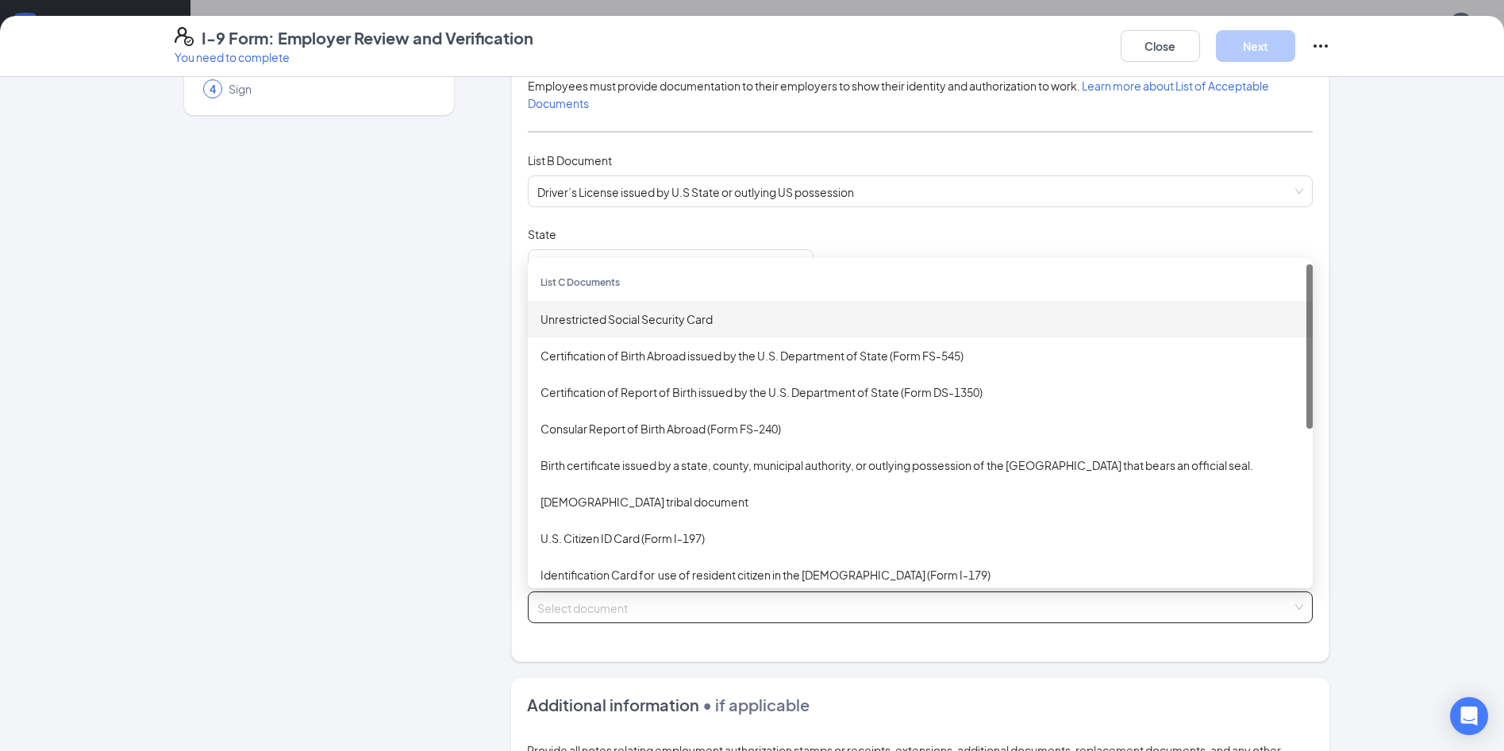
click at [631, 314] on div "Unrestricted Social Security Card" at bounding box center [919, 318] width 759 height 17
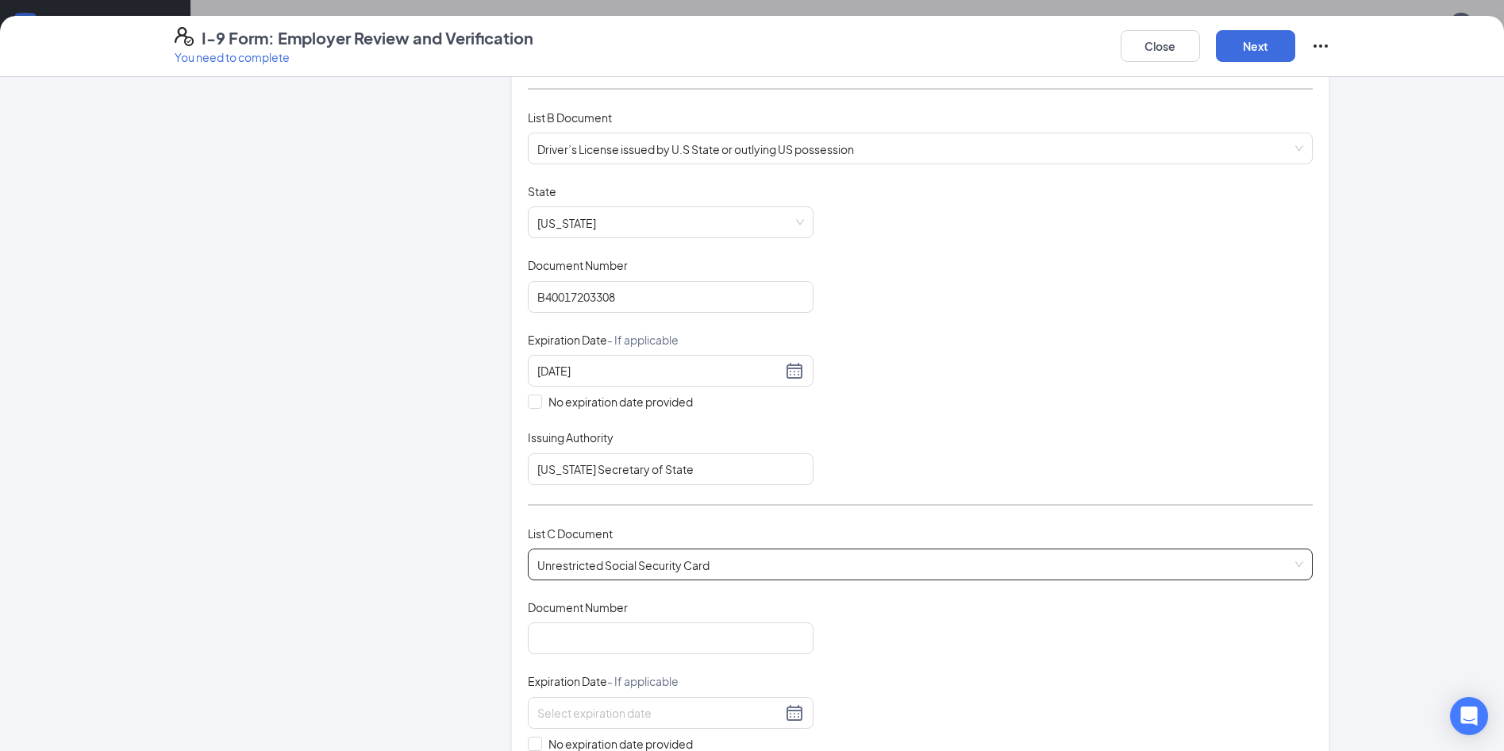
scroll to position [238, 0]
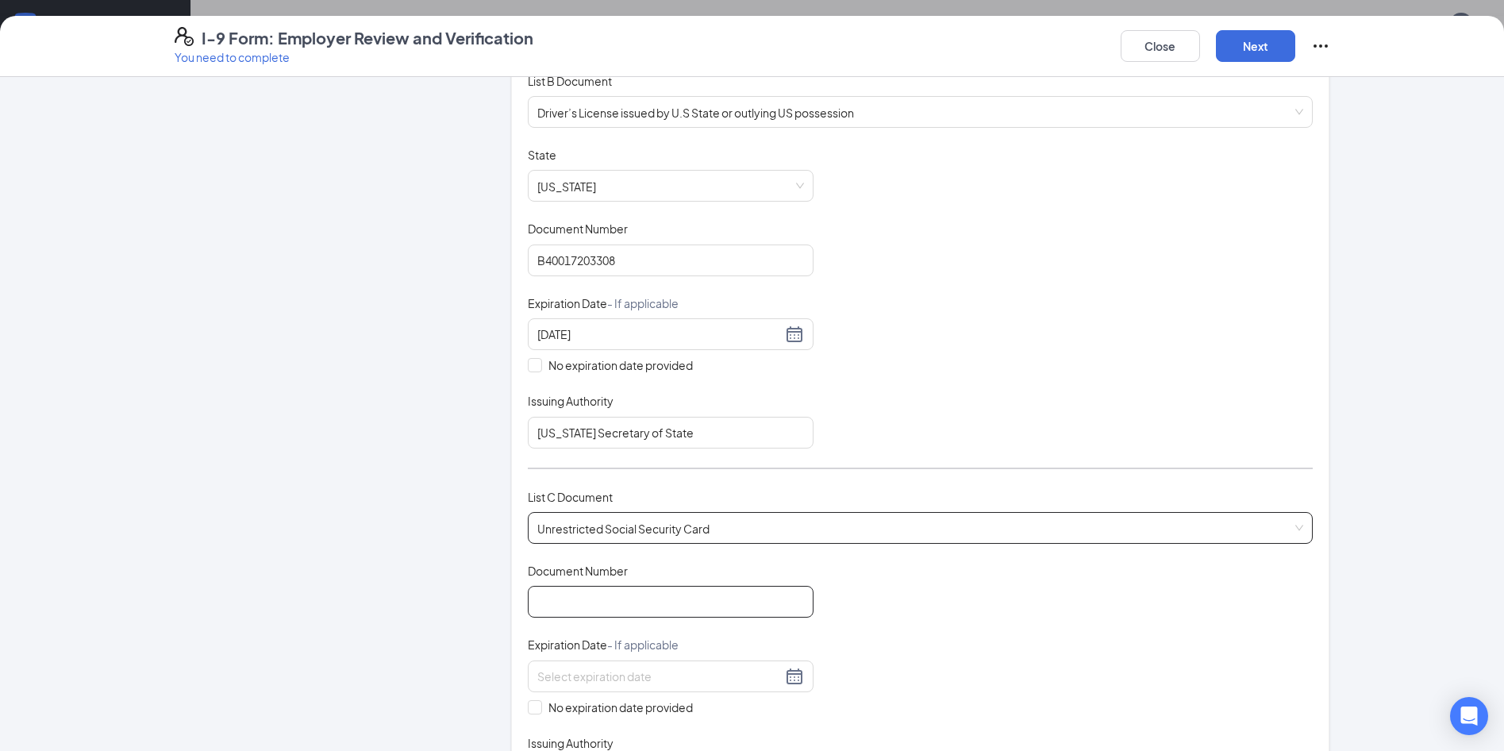
click at [637, 601] on input "Document Number" at bounding box center [671, 602] width 286 height 32
type input "352023613"
click at [968, 639] on div "Document Title Unrestricted Social Security Card Document Number 352023613 Expi…" at bounding box center [920, 676] width 785 height 227
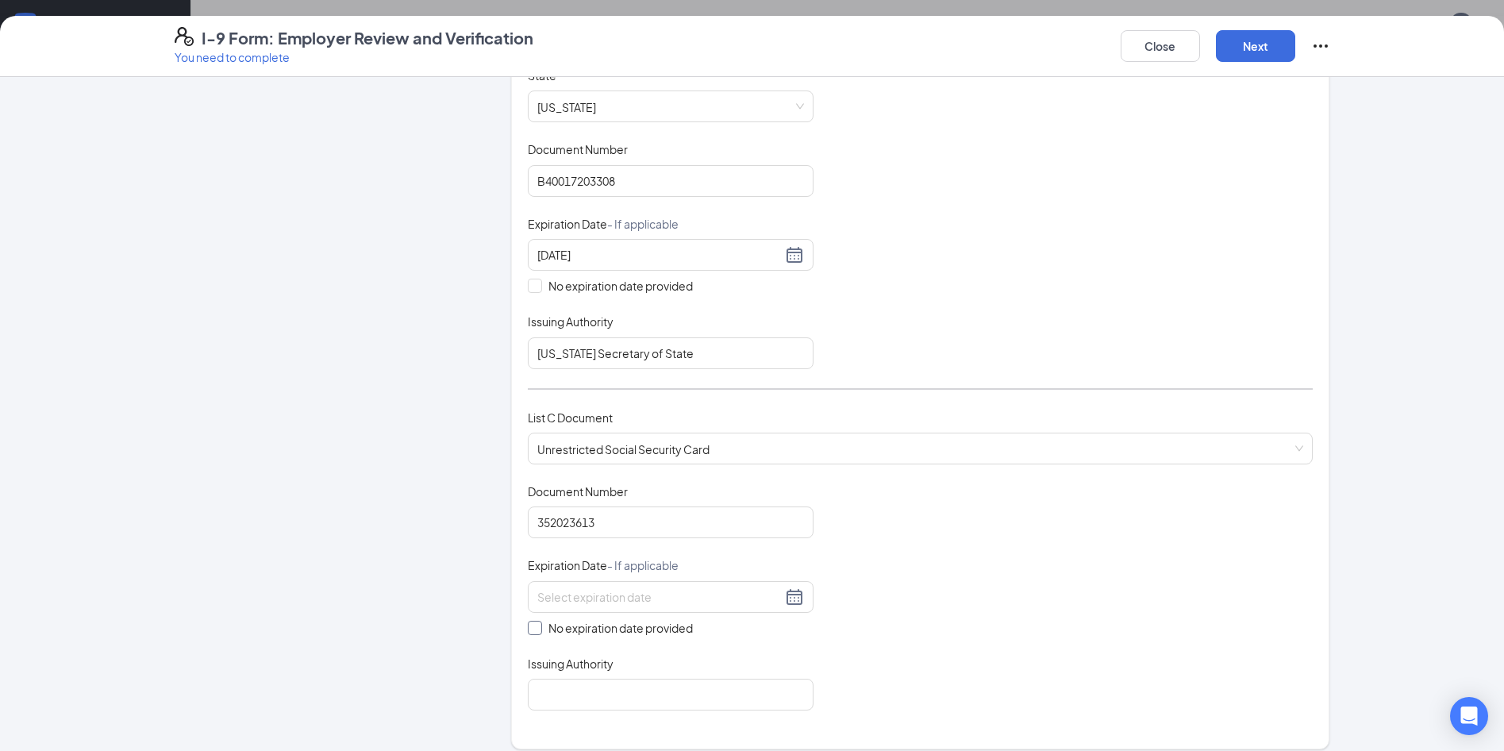
click at [535, 624] on span at bounding box center [535, 627] width 14 height 14
click at [535, 624] on input "No expiration date provided" at bounding box center [533, 625] width 11 height 11
checkbox input "true"
click at [634, 705] on input "Issuing Authority" at bounding box center [671, 698] width 286 height 32
type input "Social Security Administration"
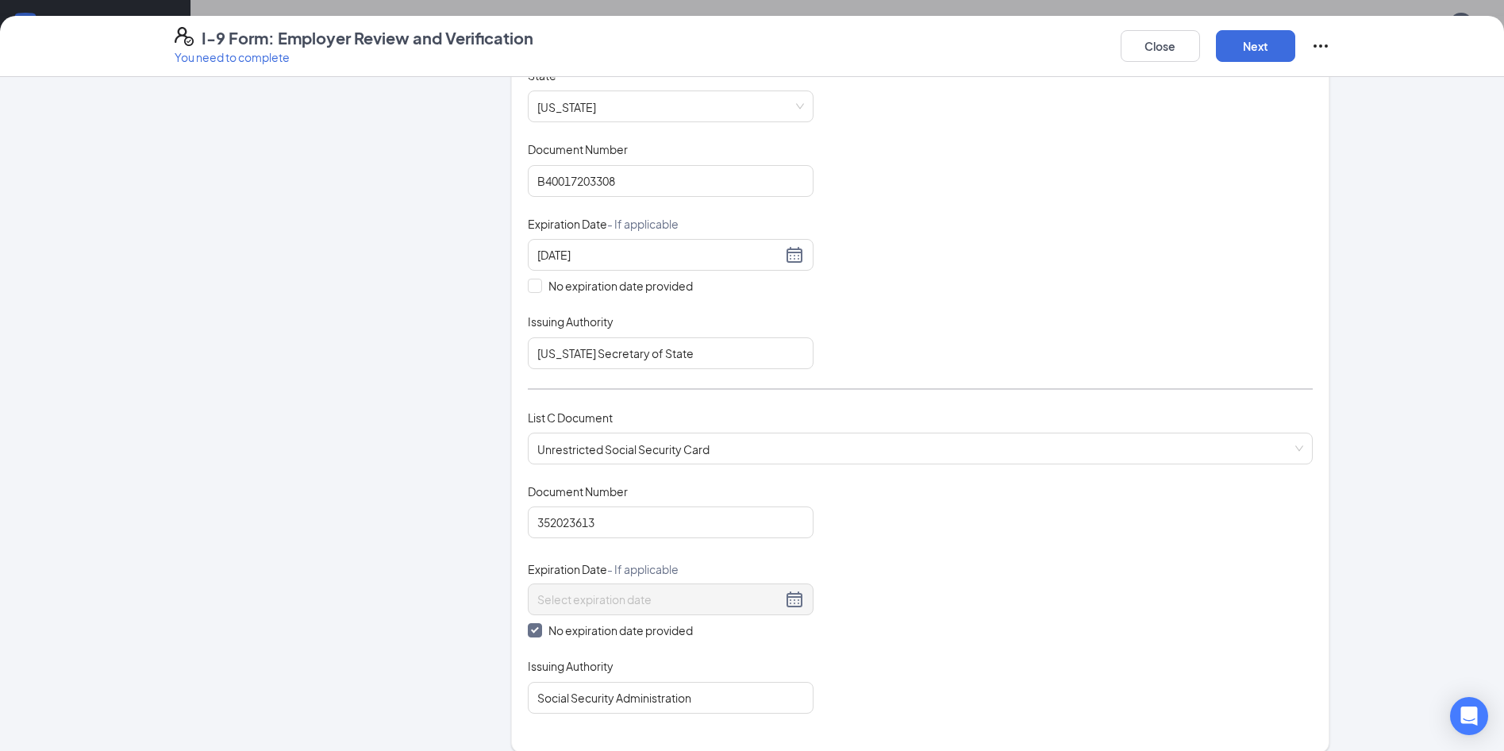
click at [928, 618] on div "Document Title Unrestricted Social Security Card Document Number 352023613 Expi…" at bounding box center [920, 598] width 785 height 230
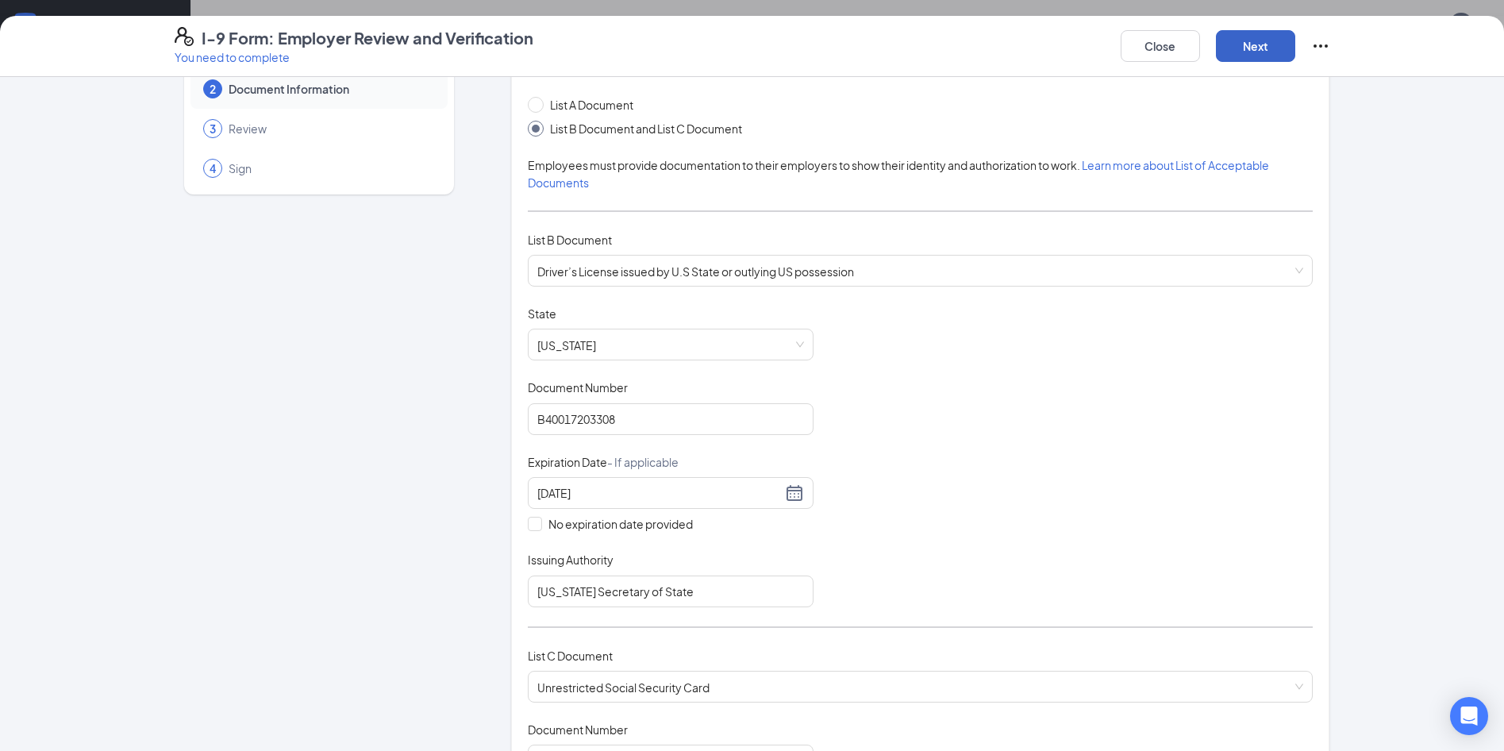
click at [1262, 40] on button "Next" at bounding box center [1255, 46] width 79 height 32
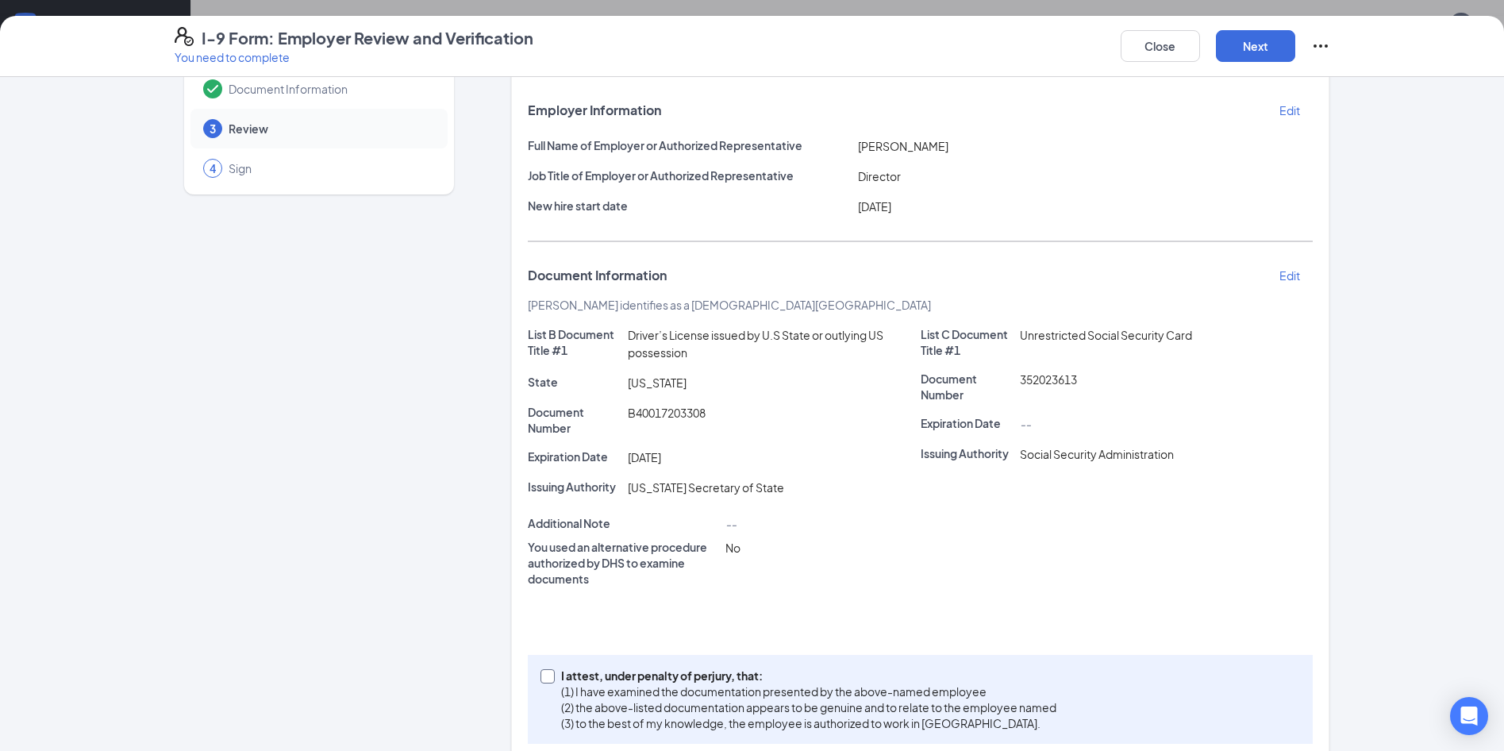
click at [543, 683] on label "I attest, under penalty of [PERSON_NAME], that: (1) I have examined the documen…" at bounding box center [801, 698] width 522 height 63
click at [543, 680] on input "I attest, under penalty of [PERSON_NAME], that: (1) I have examined the documen…" at bounding box center [545, 674] width 11 height 11
checkbox input "true"
click at [1289, 50] on button "Next" at bounding box center [1255, 46] width 79 height 32
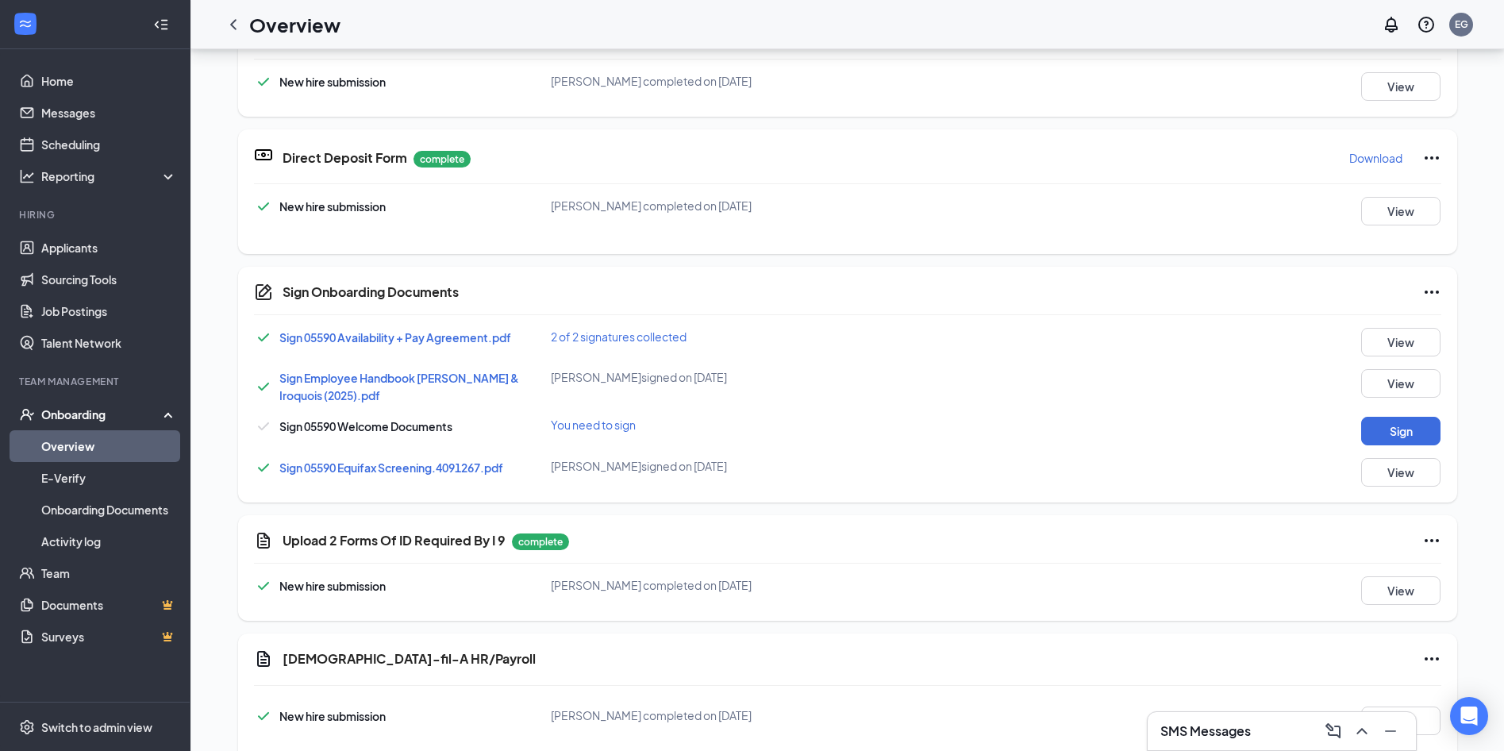
scroll to position [476, 0]
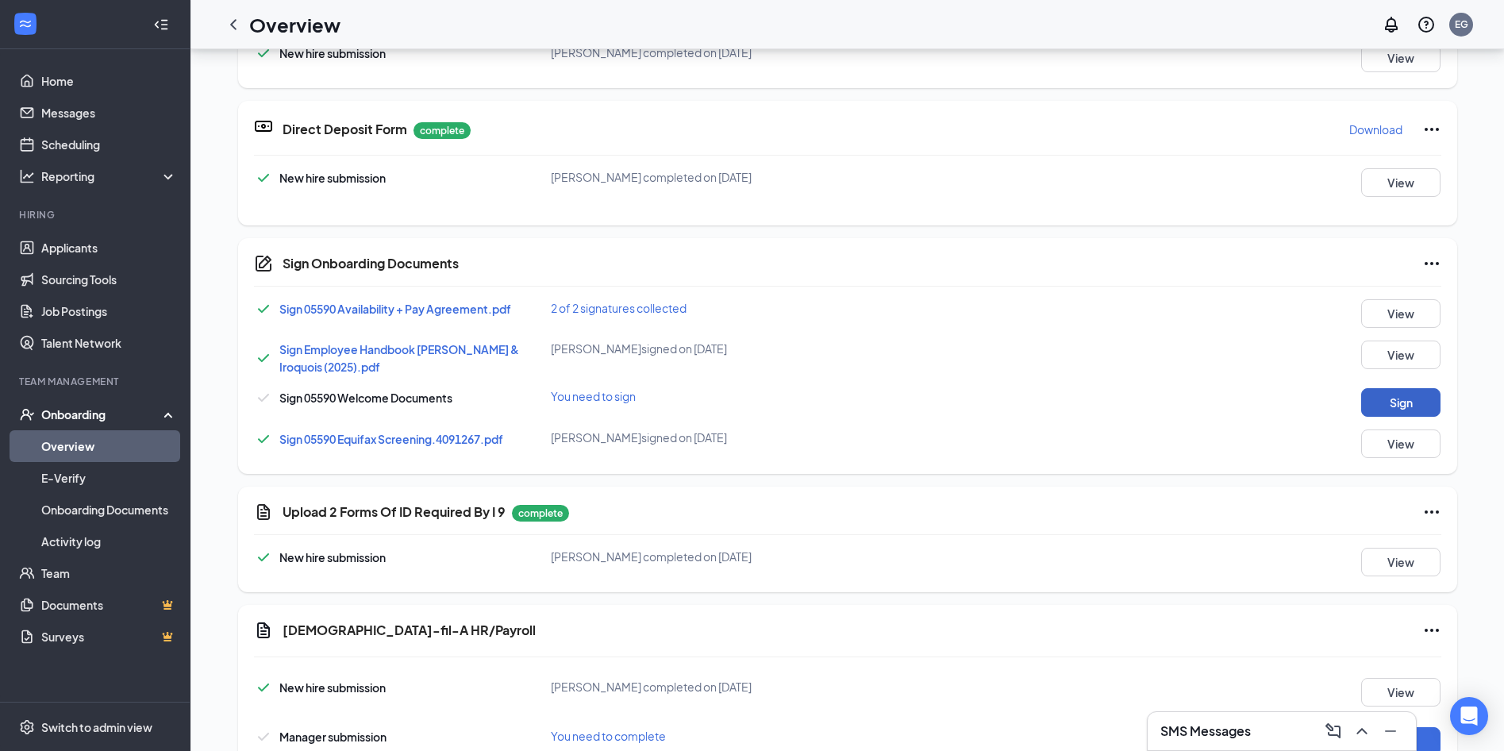
click at [1386, 398] on button "Sign" at bounding box center [1400, 402] width 79 height 29
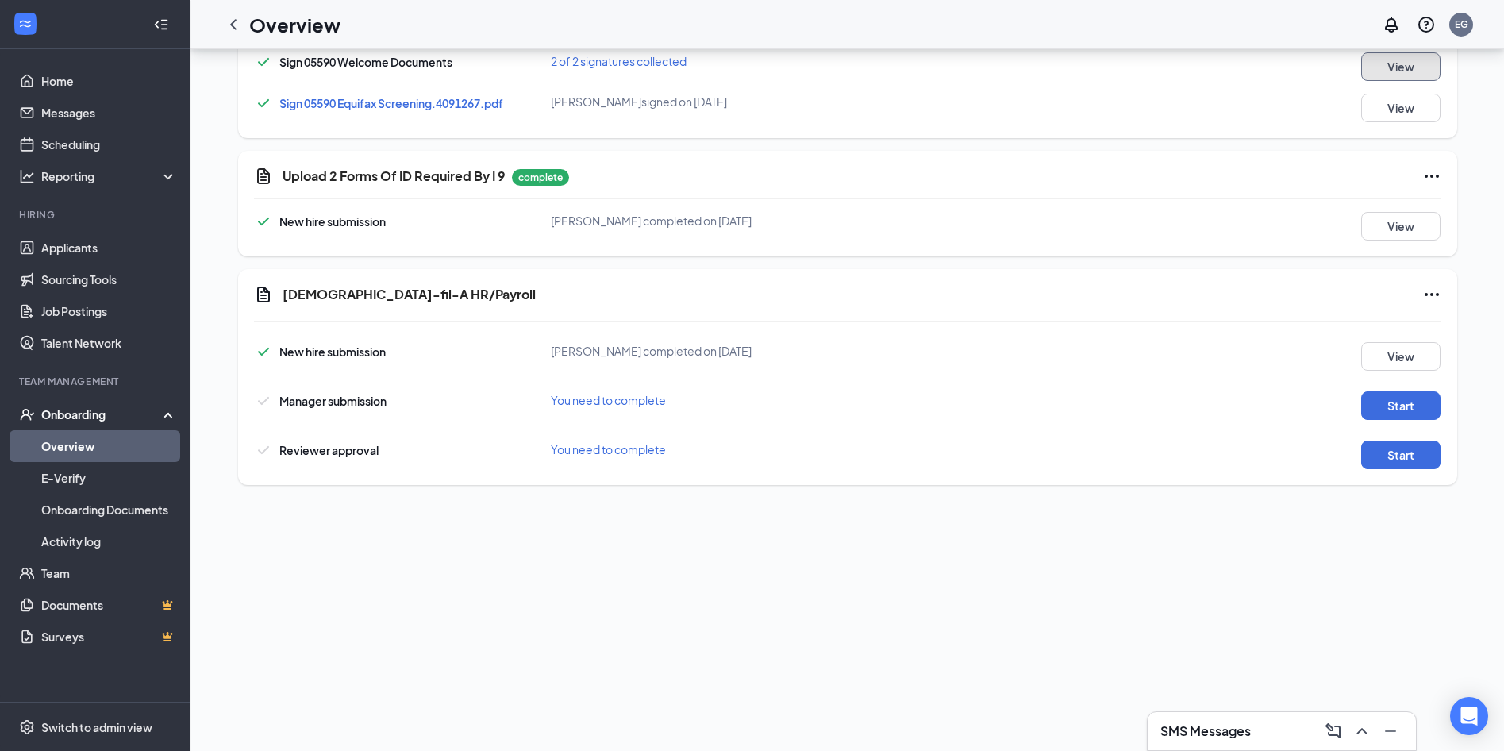
scroll to position [836, 0]
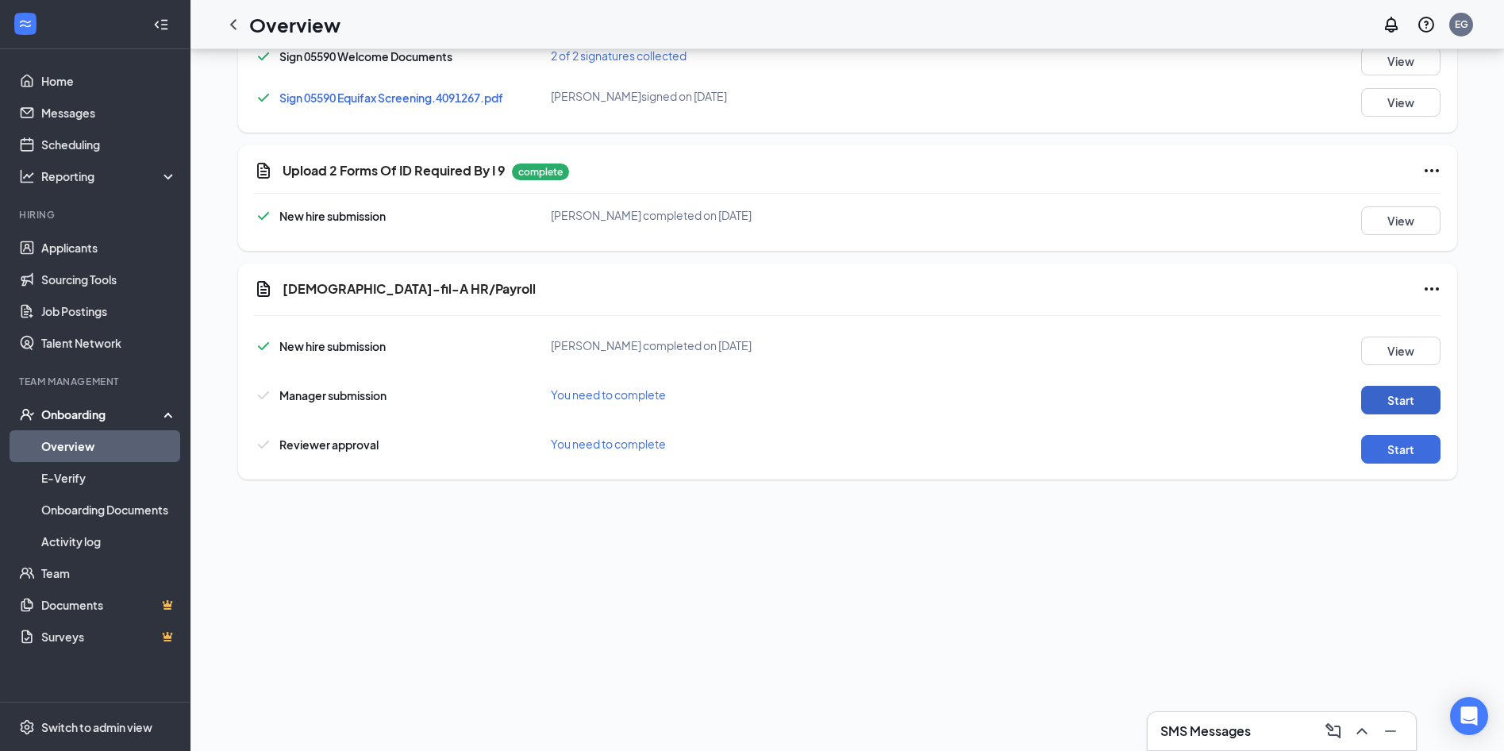
click at [1400, 403] on button "Start" at bounding box center [1400, 400] width 79 height 29
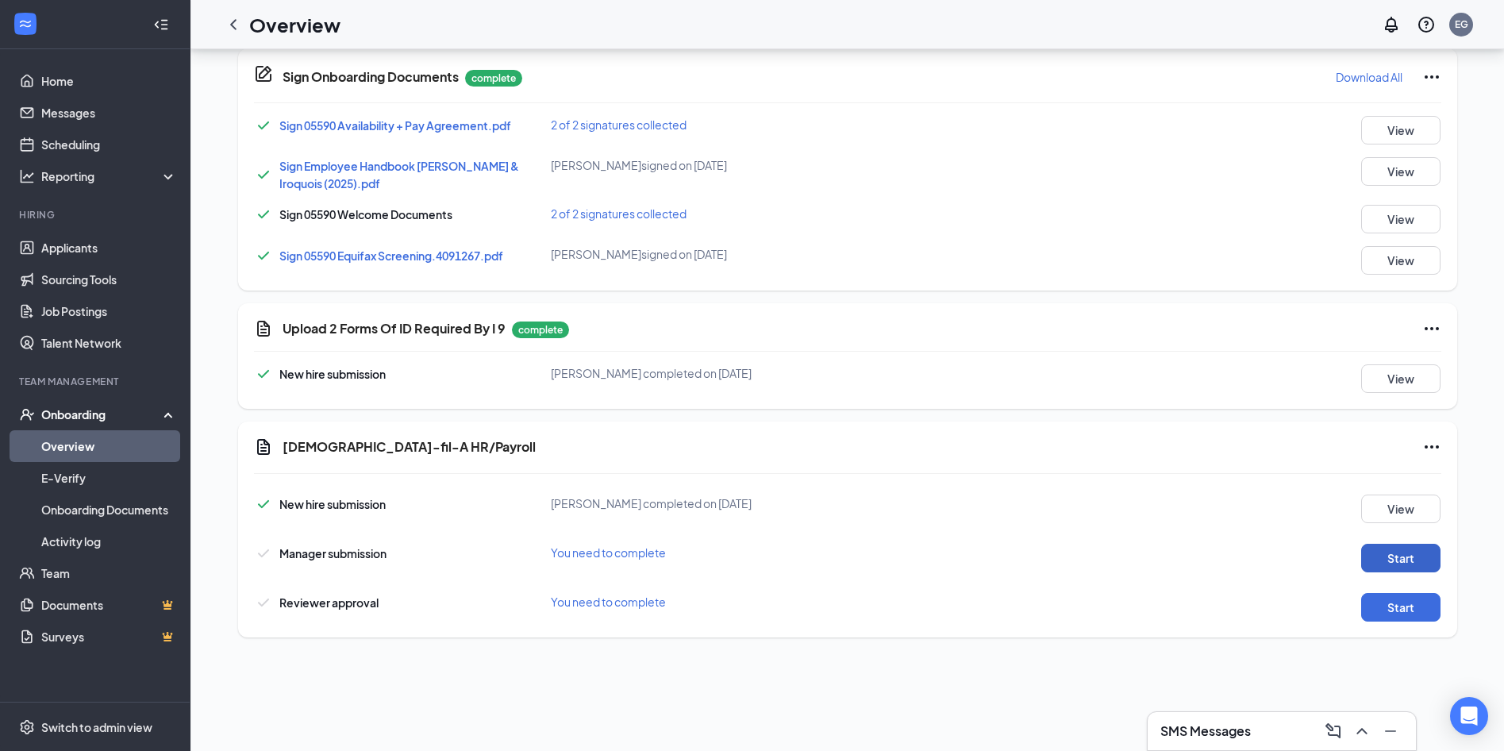
scroll to position [81, 0]
click at [1412, 131] on button "View" at bounding box center [1400, 131] width 79 height 29
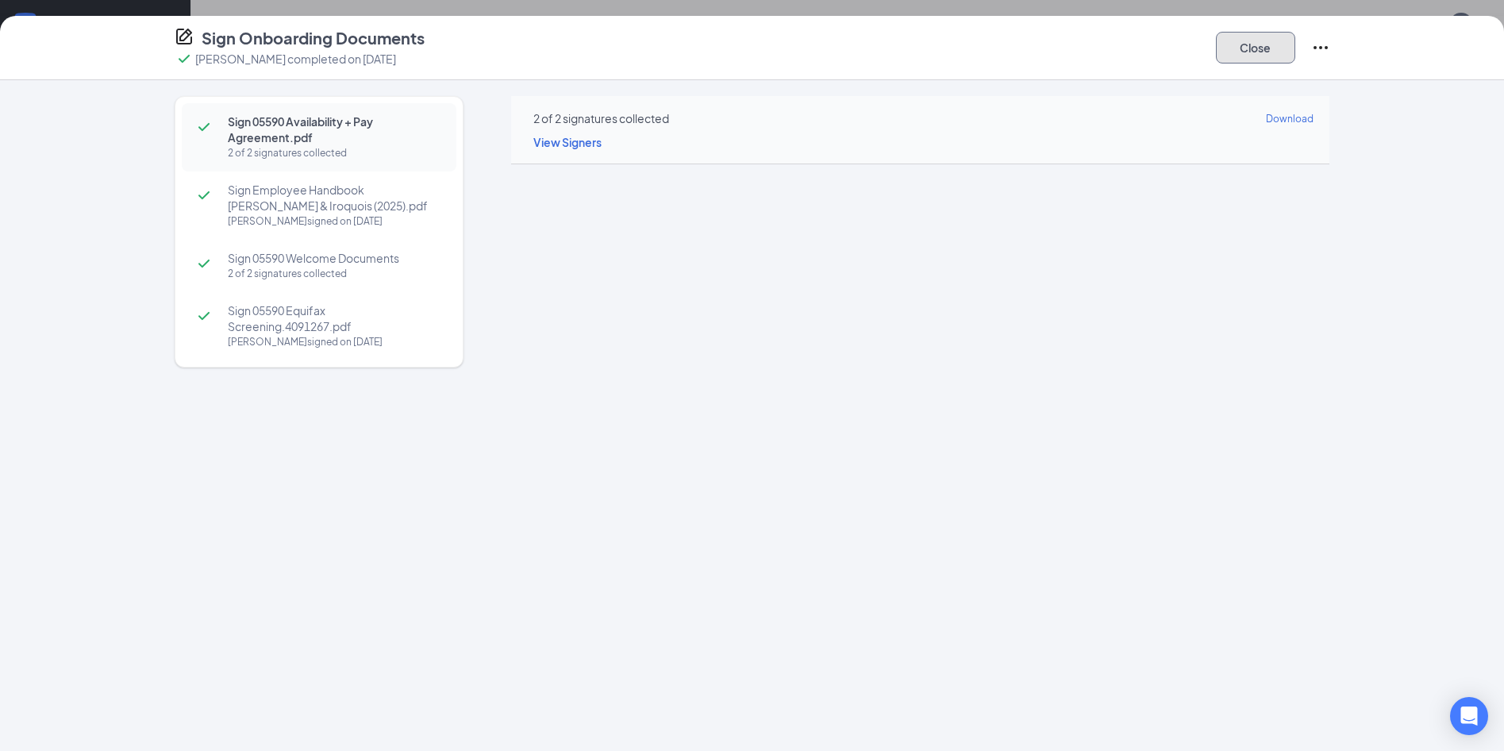
click at [1256, 61] on button "Close" at bounding box center [1255, 48] width 79 height 32
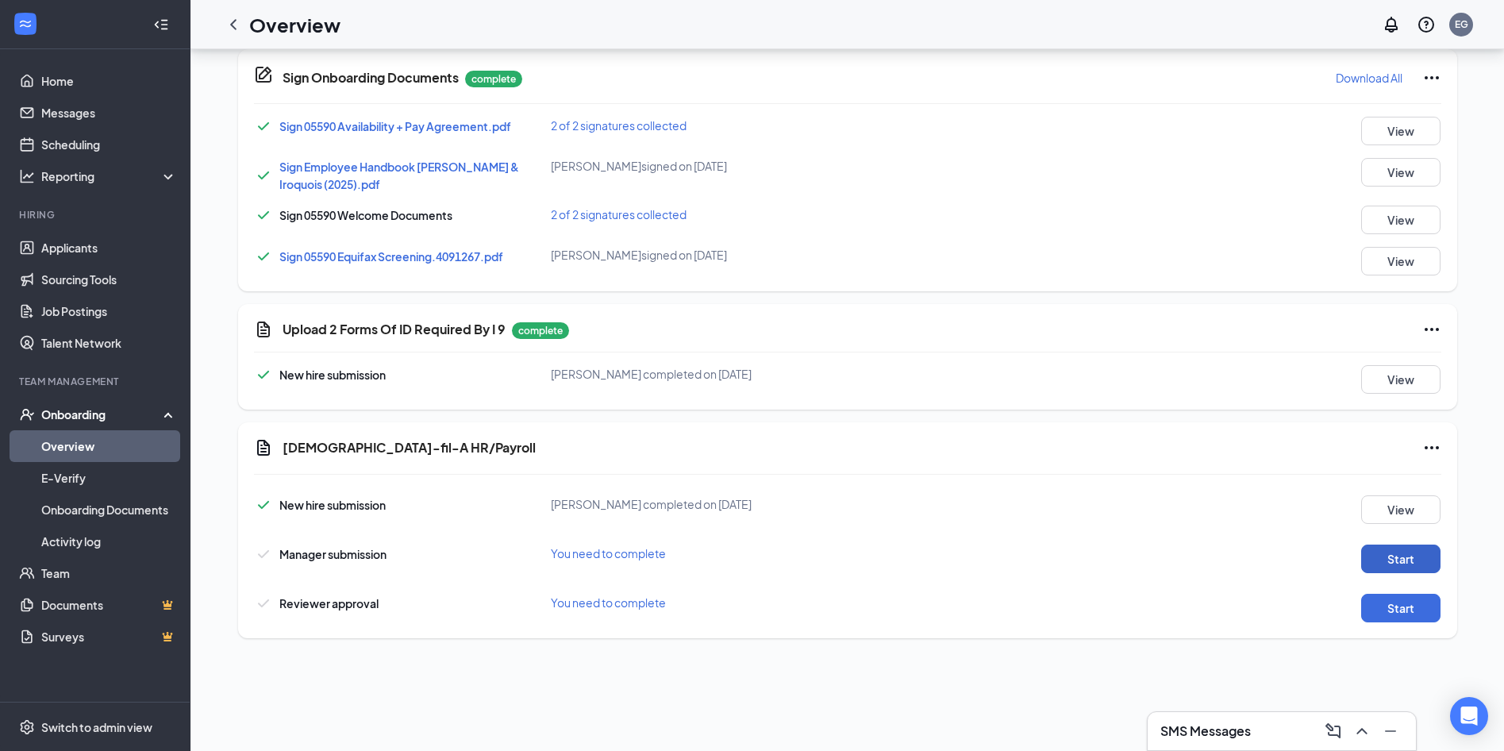
click at [1400, 553] on button "Start" at bounding box center [1400, 558] width 79 height 29
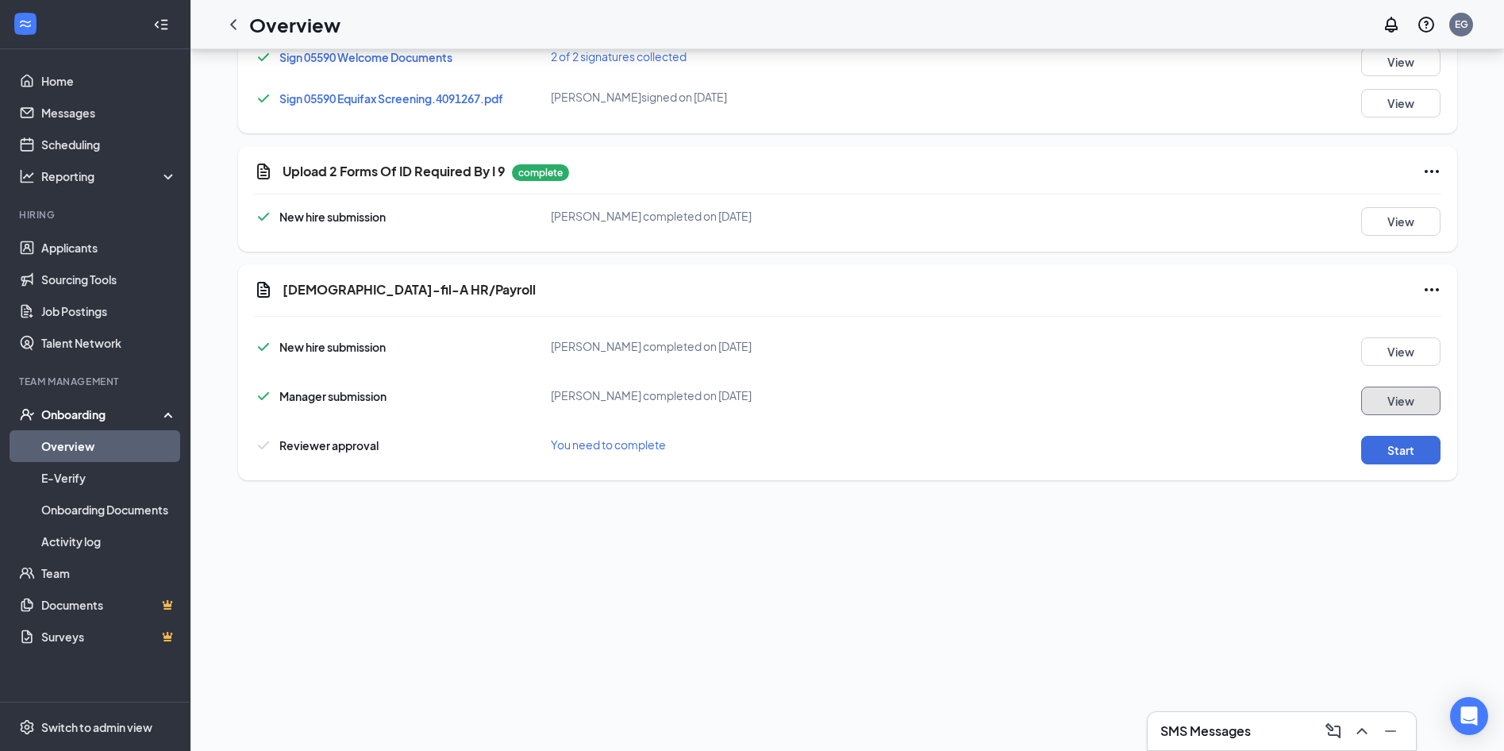
scroll to position [240, 0]
click at [1389, 449] on button "Start" at bounding box center [1400, 449] width 79 height 29
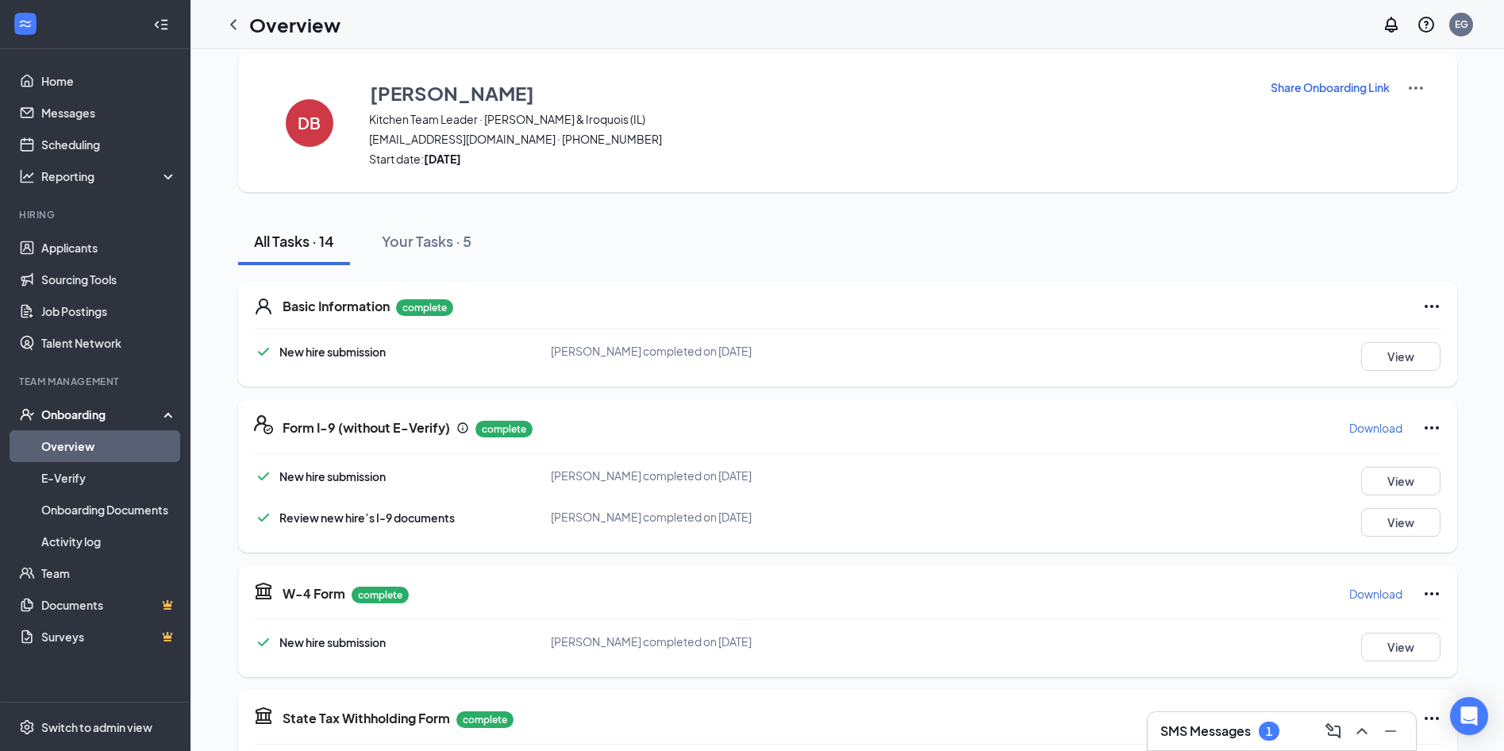
scroll to position [0, 0]
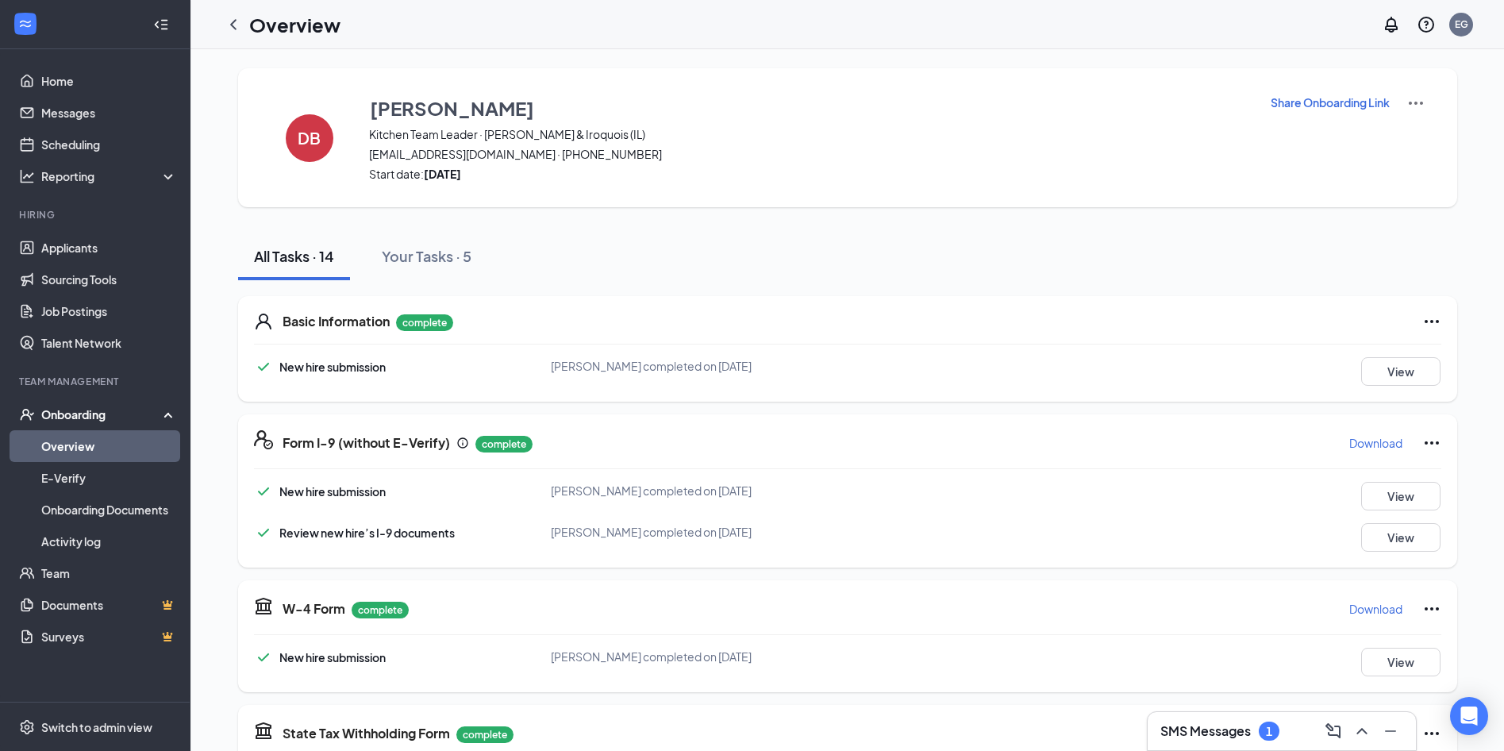
click at [1204, 722] on h3 "SMS Messages" at bounding box center [1205, 730] width 90 height 17
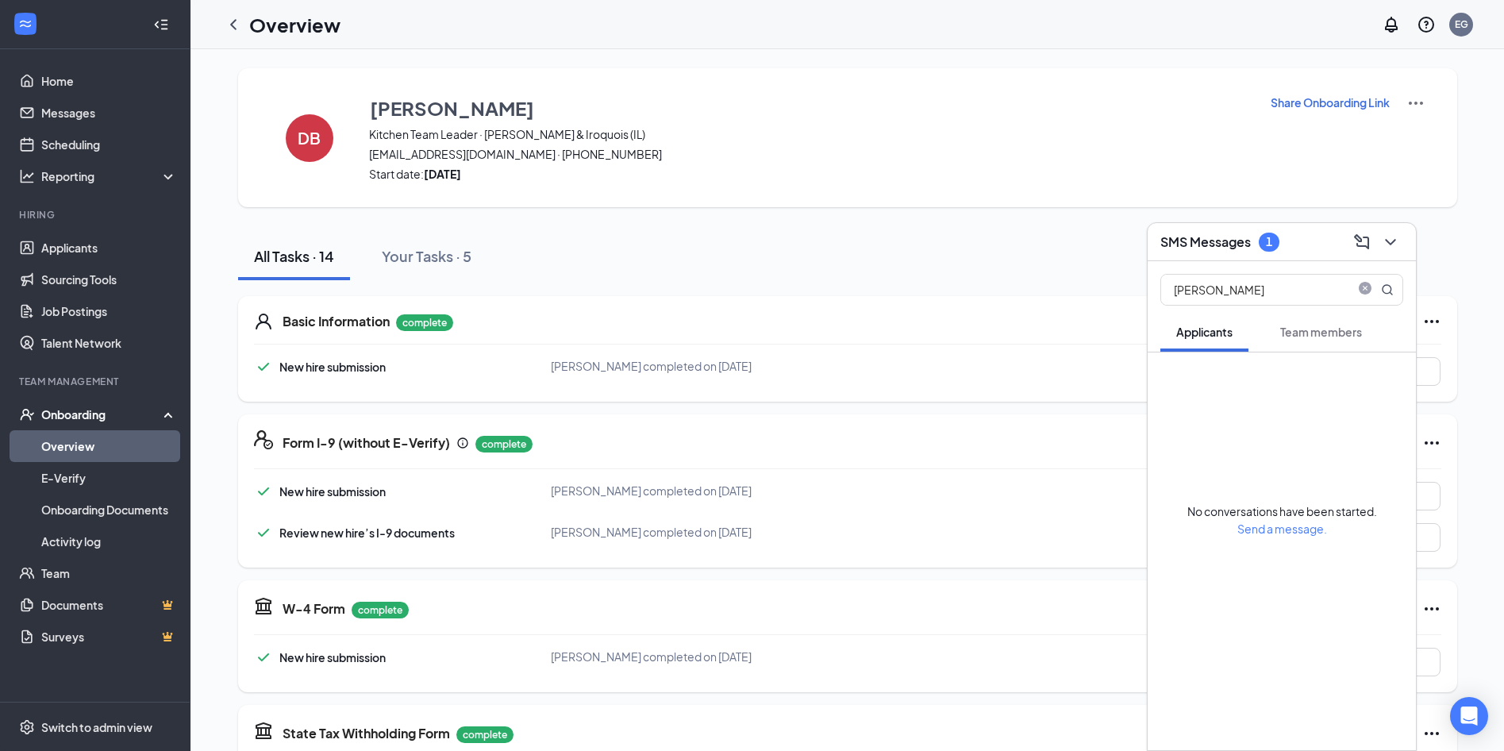
click at [1309, 330] on span "Team members" at bounding box center [1321, 332] width 82 height 14
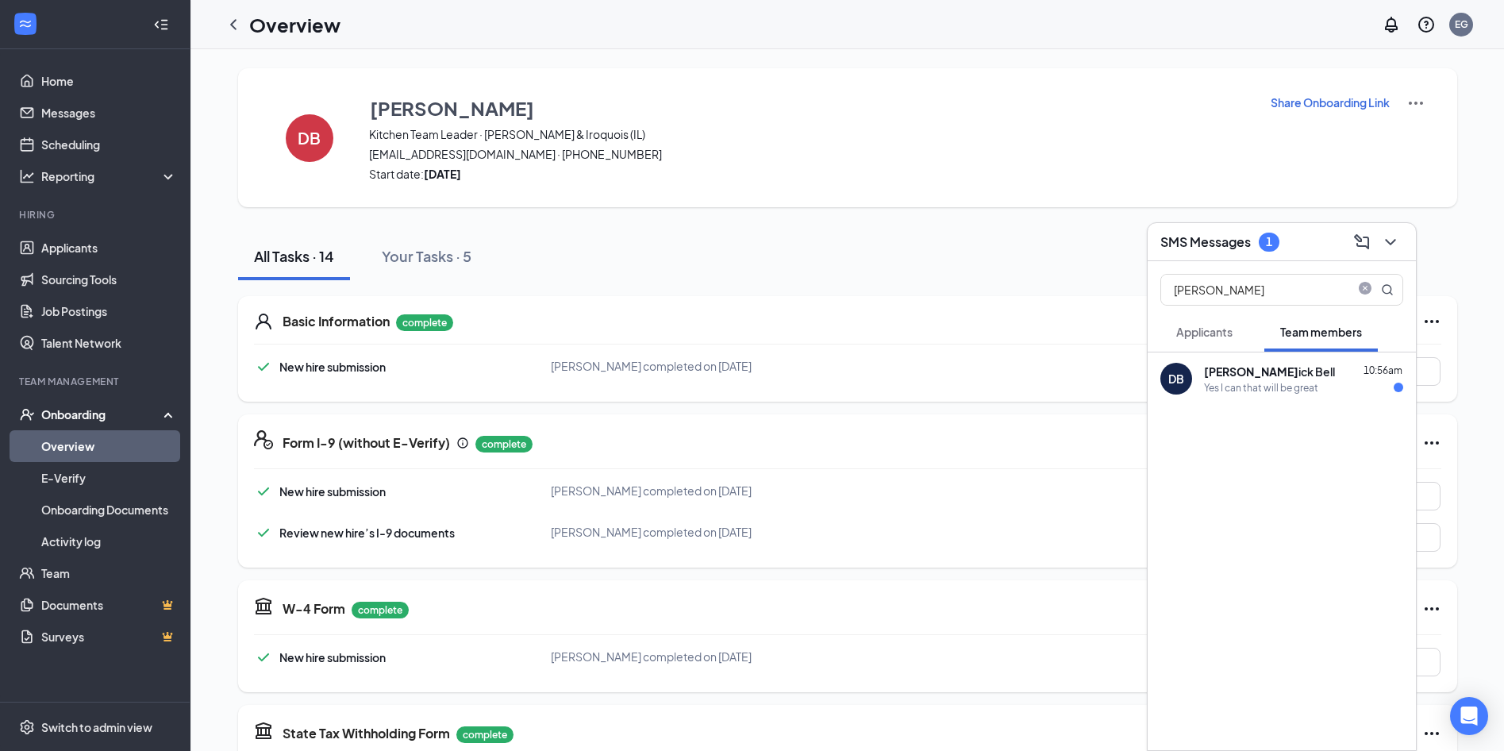
click at [1247, 390] on div "Yes I can that will be great" at bounding box center [1261, 387] width 114 height 13
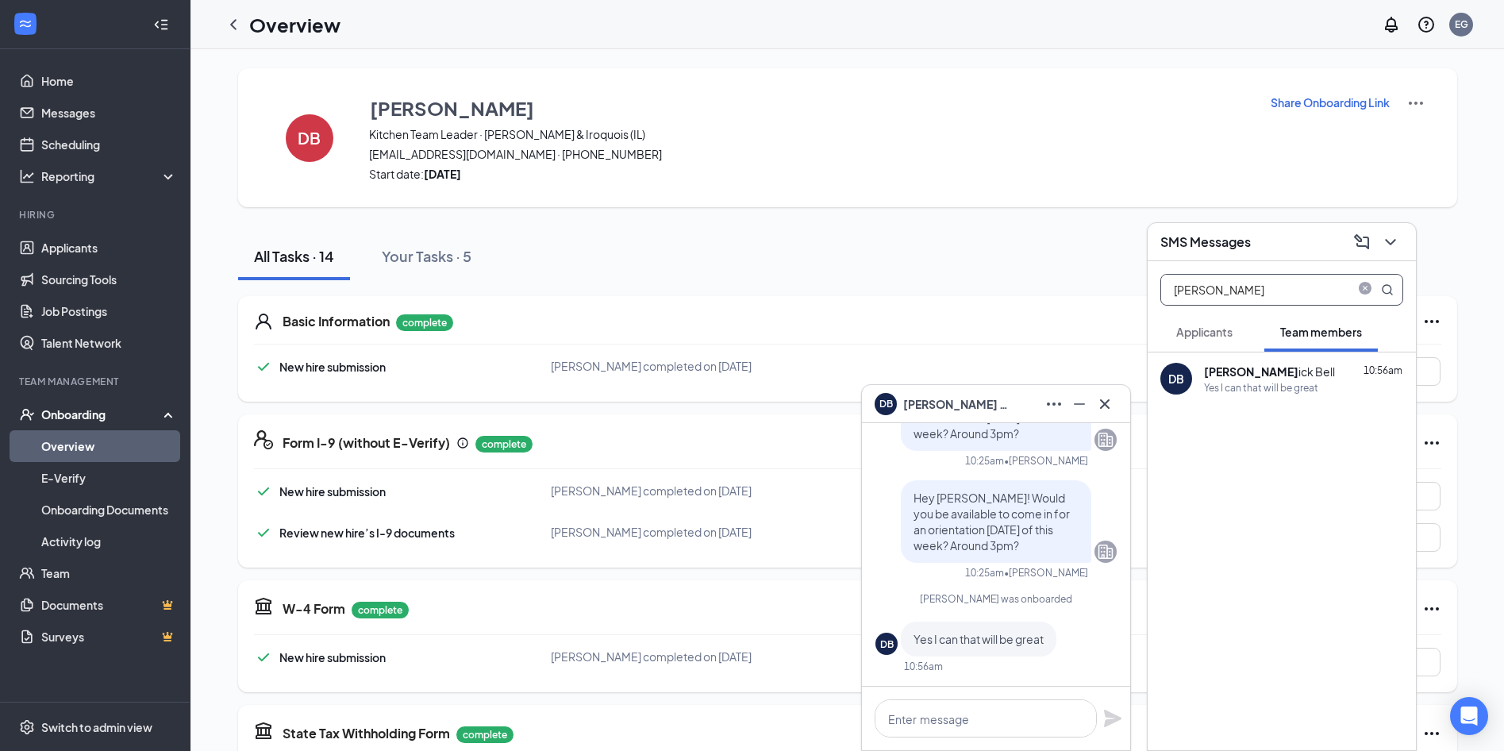
click at [1234, 292] on input "[PERSON_NAME]" at bounding box center [1255, 290] width 188 height 30
click at [1233, 292] on input "[PERSON_NAME]" at bounding box center [1255, 290] width 188 height 30
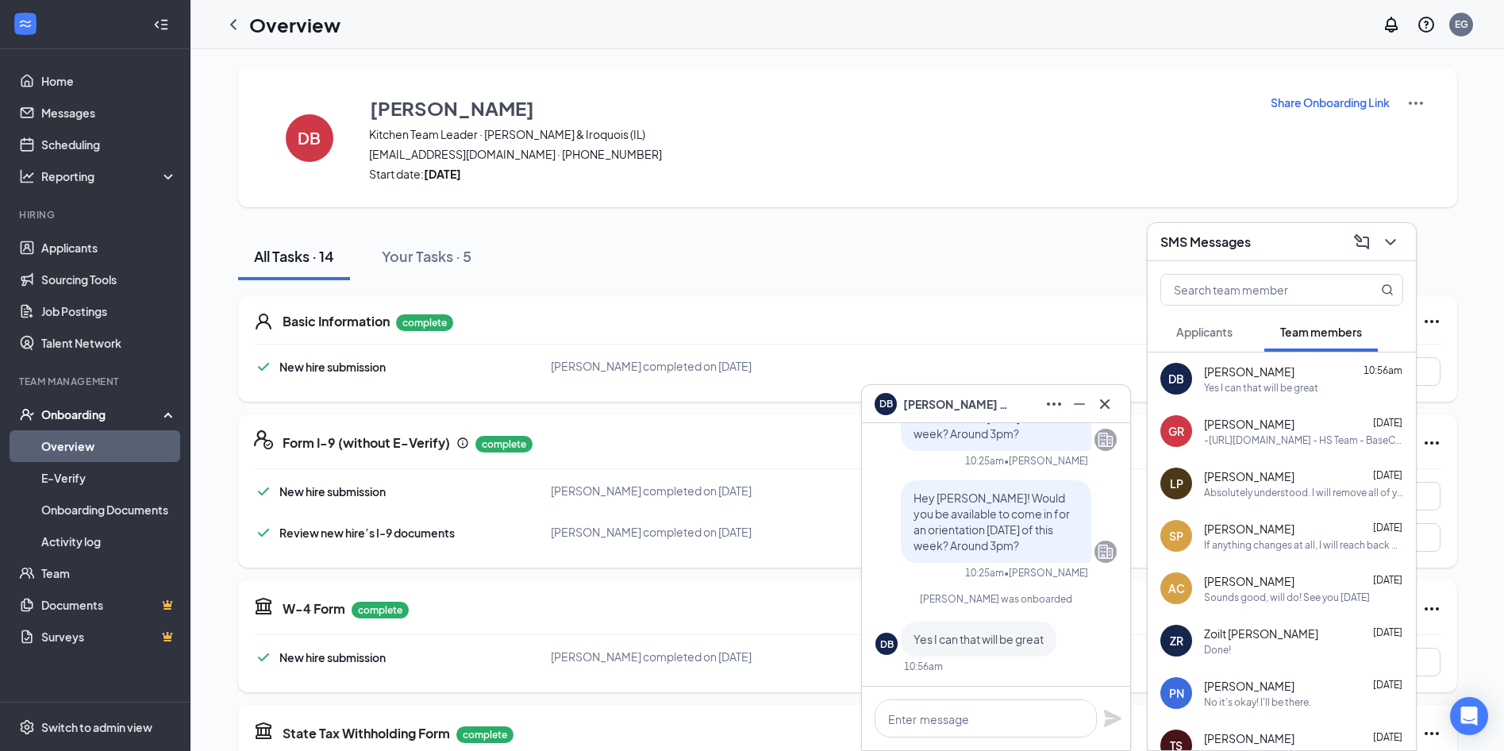
click at [1325, 438] on div "-[URL][DOMAIN_NAME] - HS Team - BaseCamp" at bounding box center [1303, 439] width 199 height 13
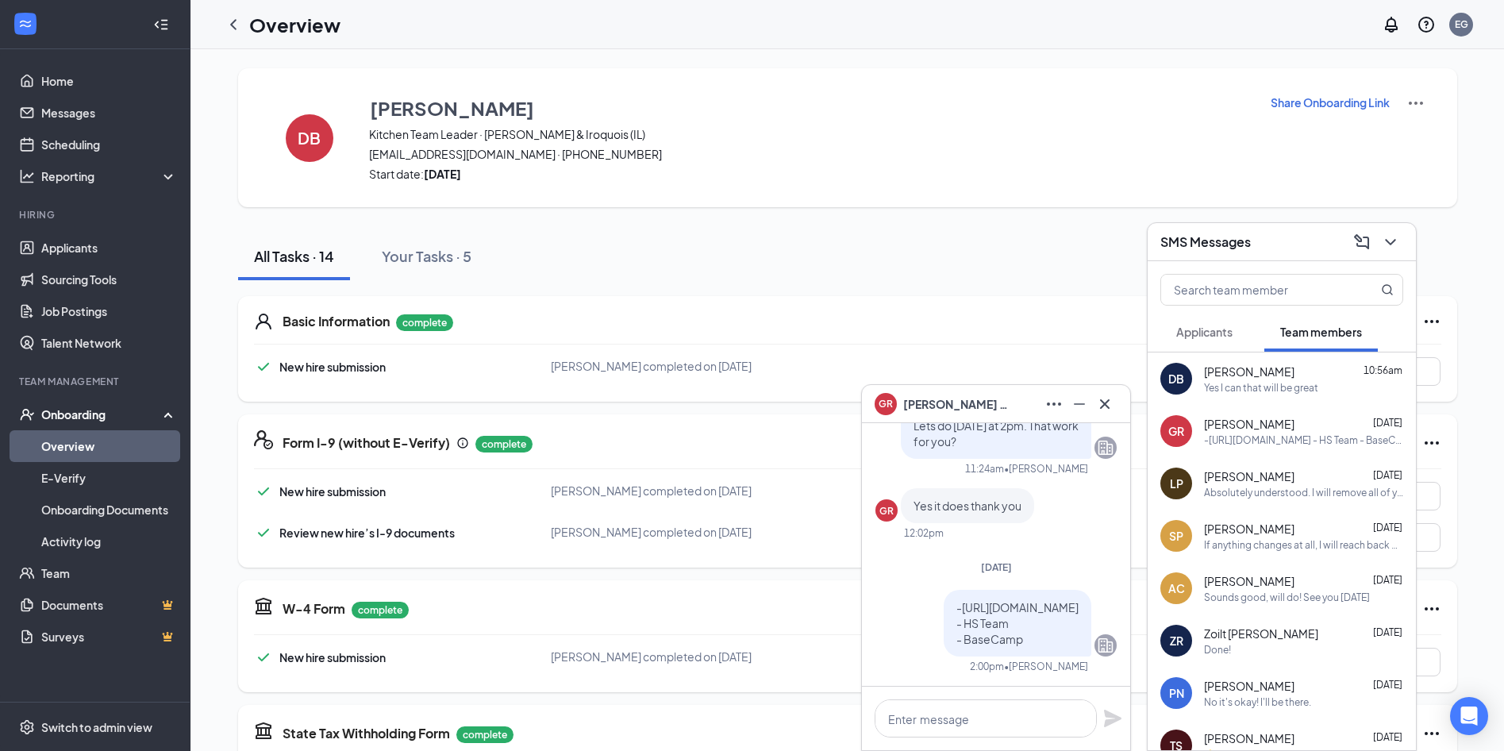
drag, startPoint x: 978, startPoint y: 639, endPoint x: 895, endPoint y: 579, distance: 102.4
click at [943, 590] on div "-[URL][DOMAIN_NAME] - HS Team - BaseCamp" at bounding box center [1017, 623] width 148 height 67
copy span "-[URL][DOMAIN_NAME] - HS Team - BaseCamp"
click at [1268, 390] on div "Yes I can that will be great" at bounding box center [1261, 387] width 114 height 13
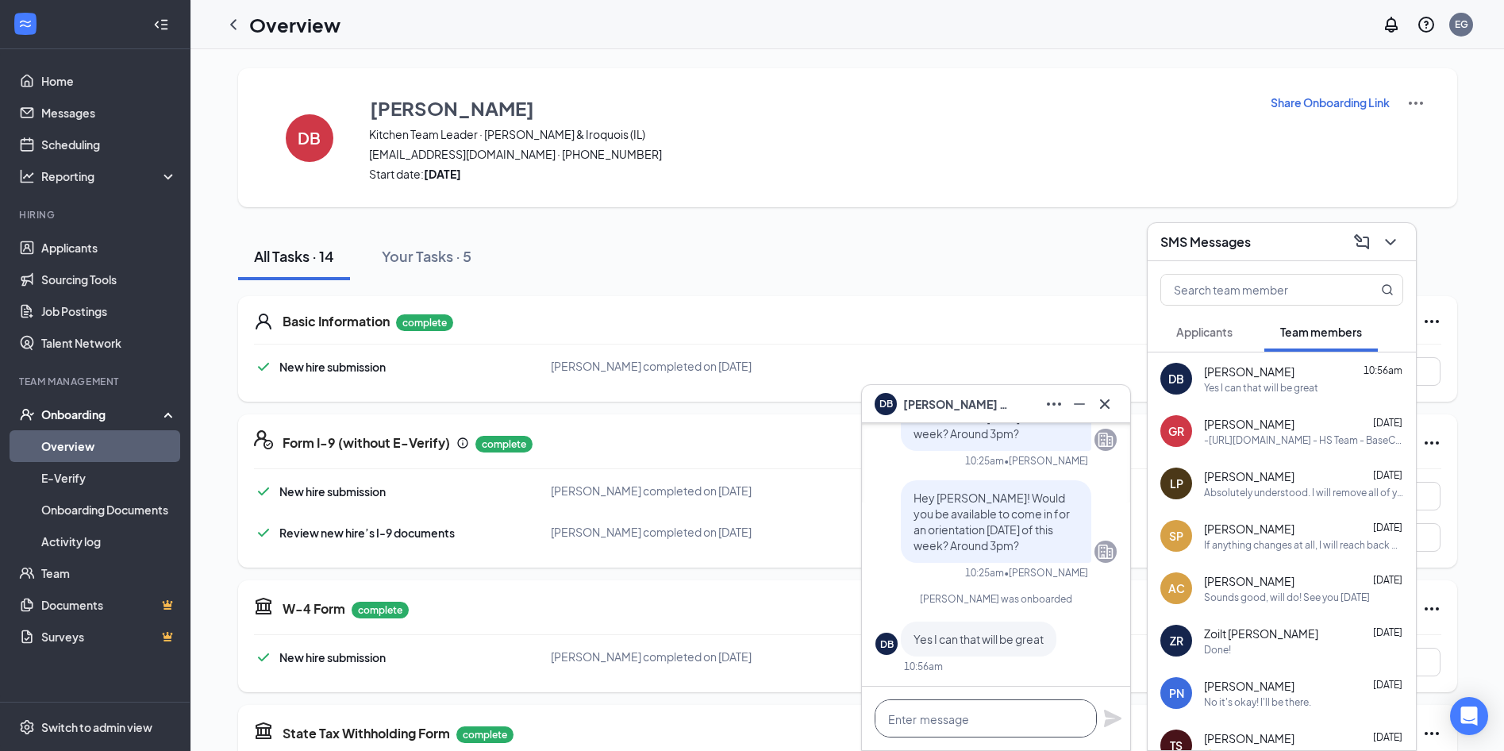
click at [939, 726] on textarea at bounding box center [985, 718] width 222 height 38
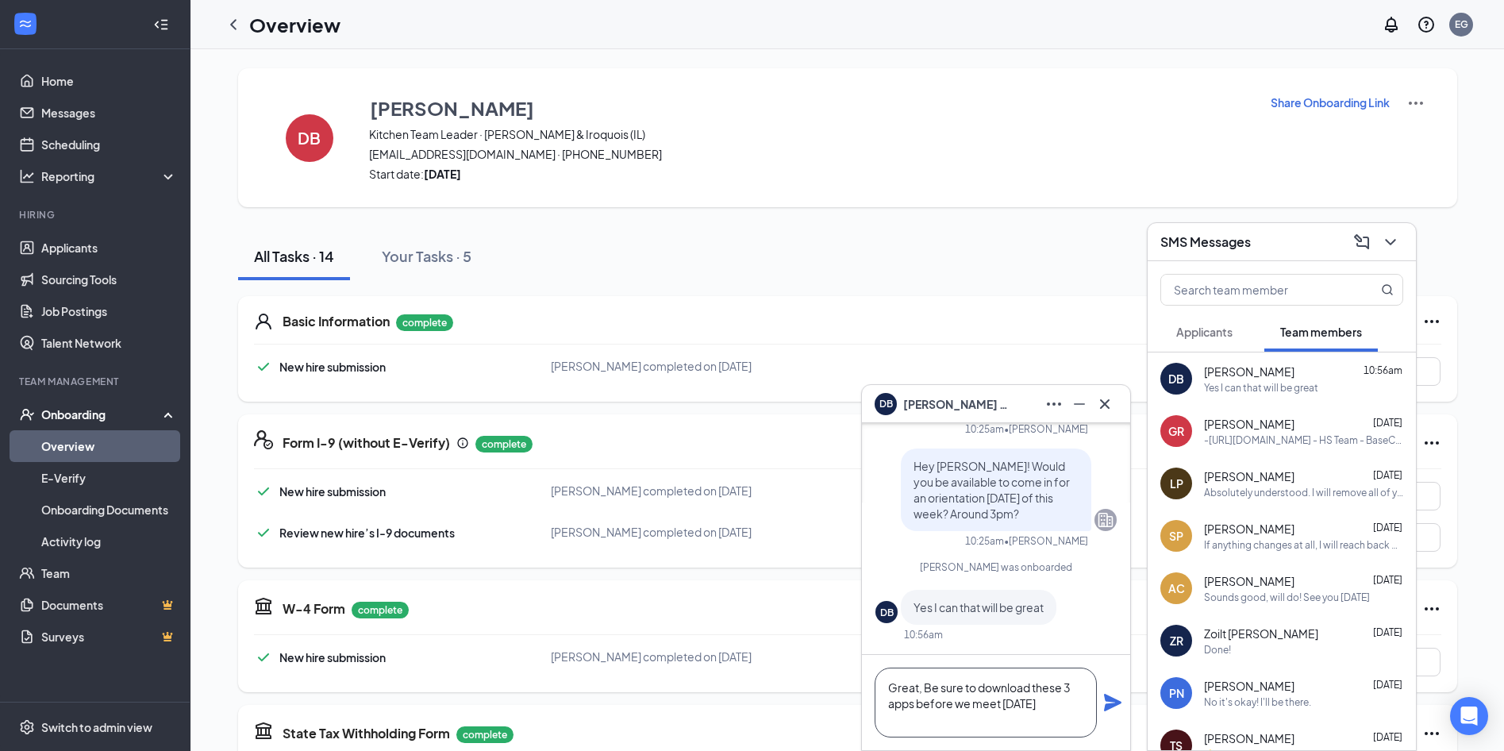
paste textarea "-[URL][DOMAIN_NAME] - HS Team - BaseCamp"
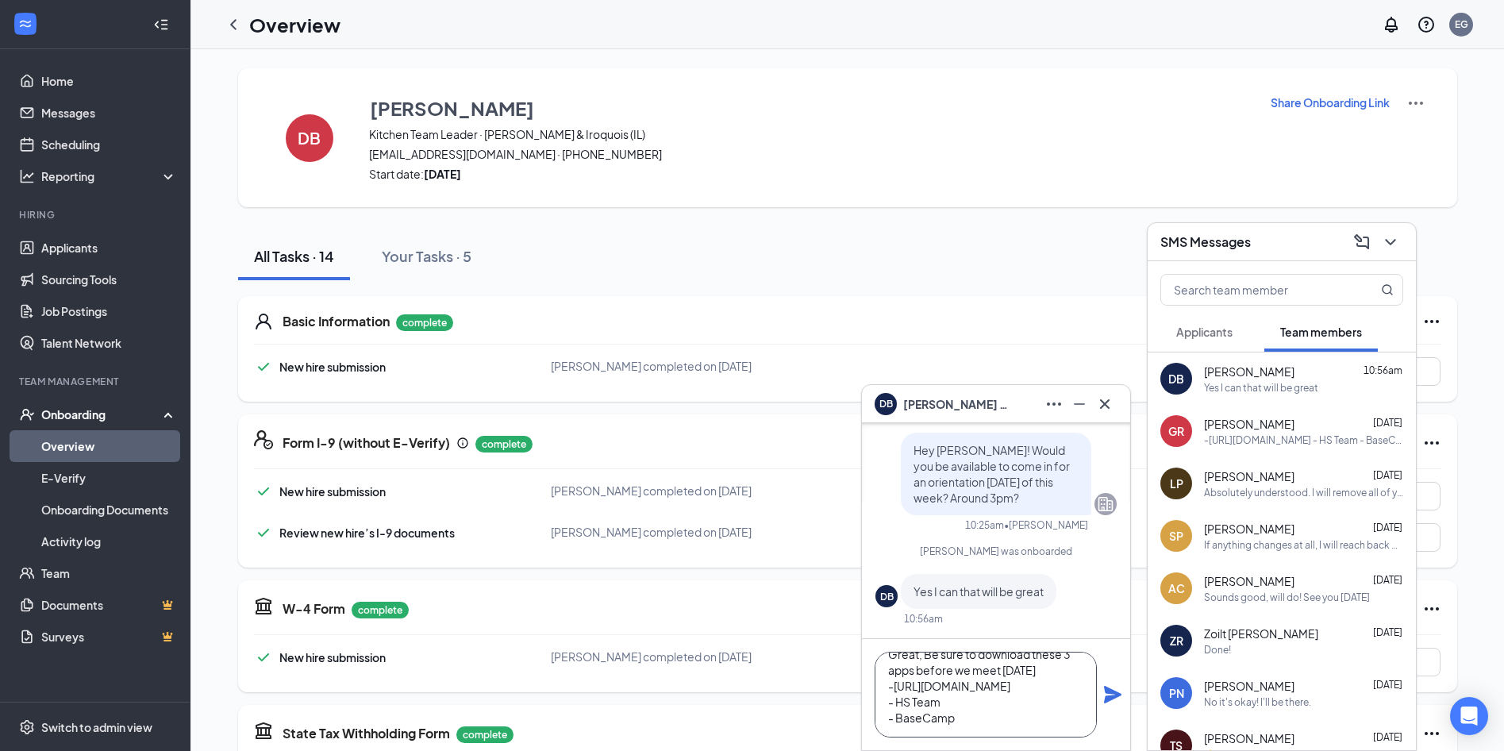
type textarea "Great, Be sure to download these 3 apps before we meet [DATE] -[URL][DOMAIN_NAM…"
click at [1108, 690] on icon "Plane" at bounding box center [1112, 694] width 17 height 17
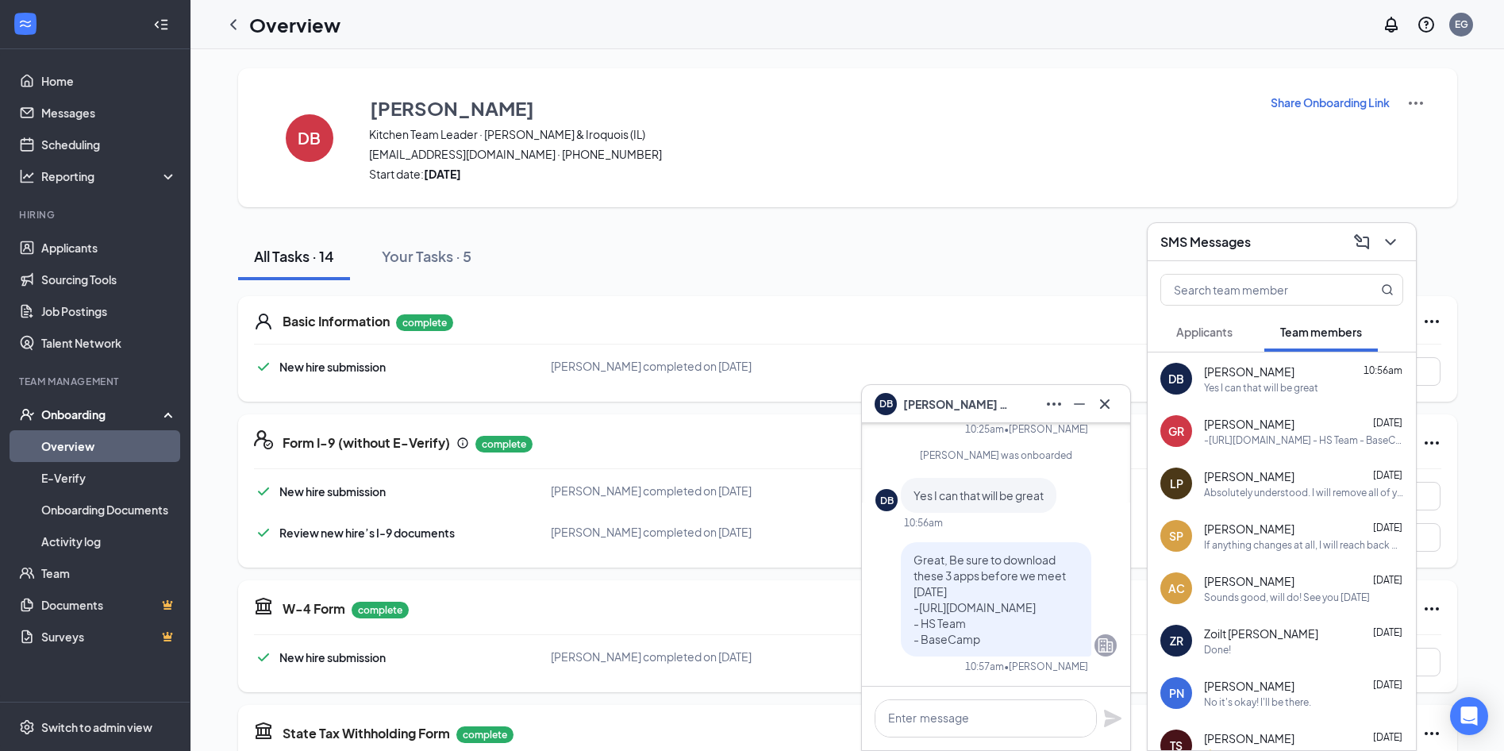
scroll to position [0, 0]
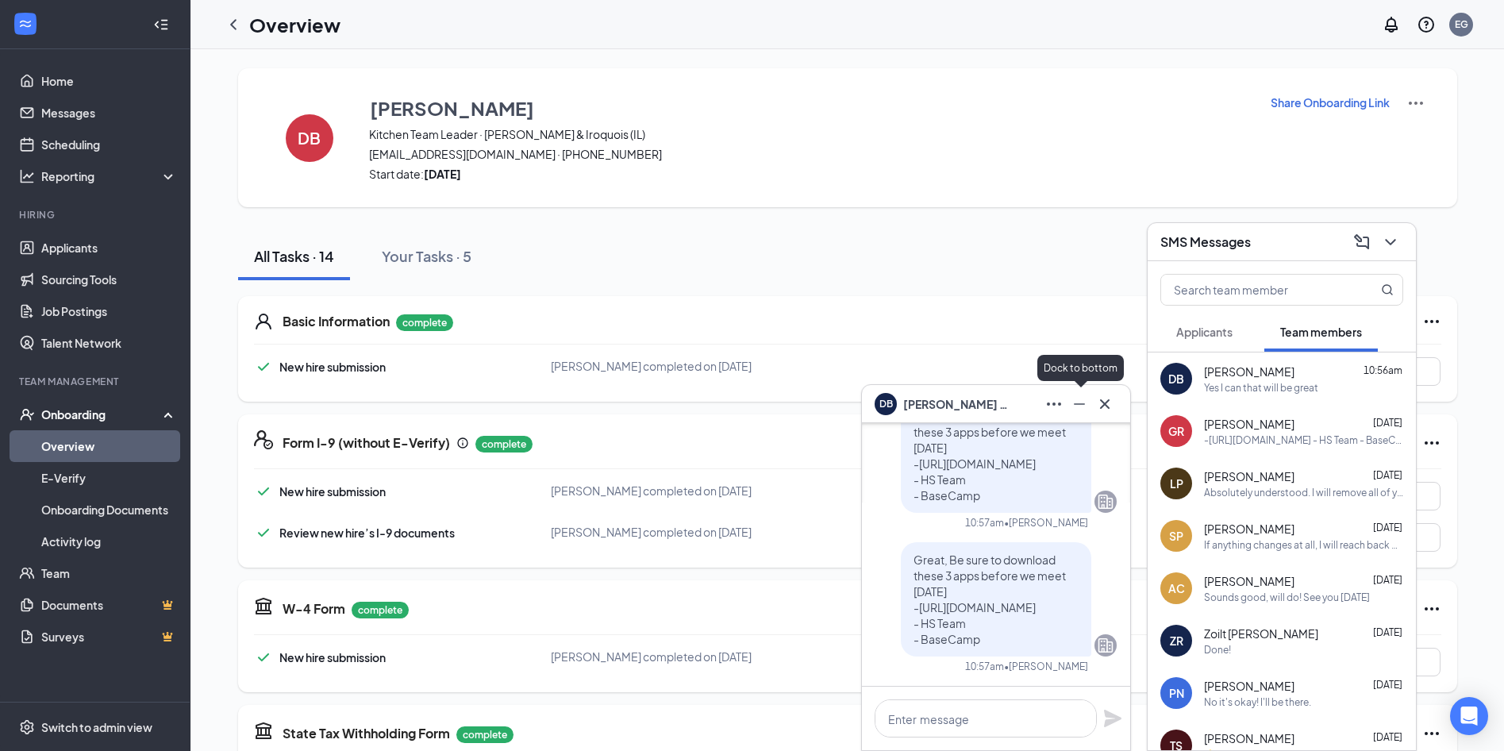
click at [1081, 404] on icon "Minimize" at bounding box center [1079, 404] width 11 height 2
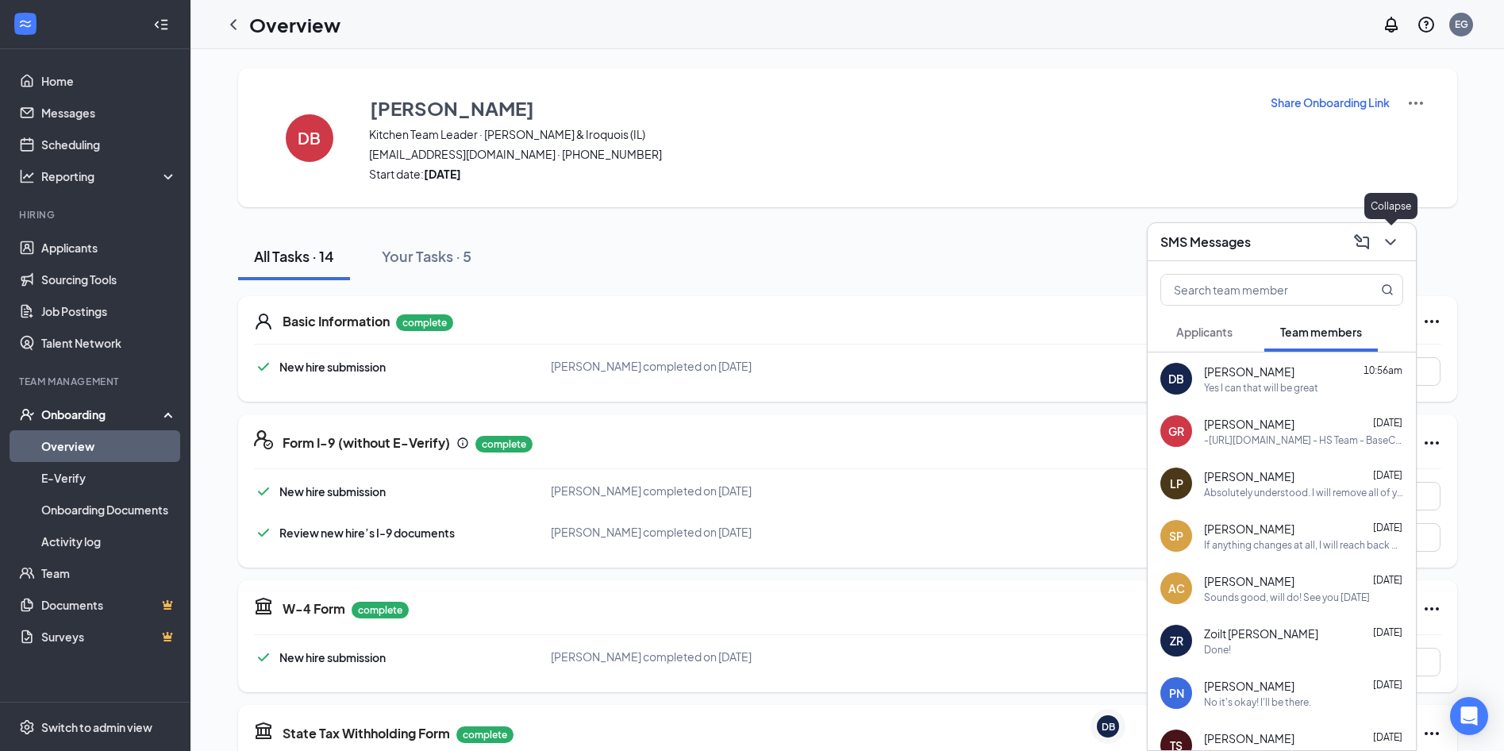
click at [1396, 242] on icon "ChevronDown" at bounding box center [1390, 241] width 19 height 19
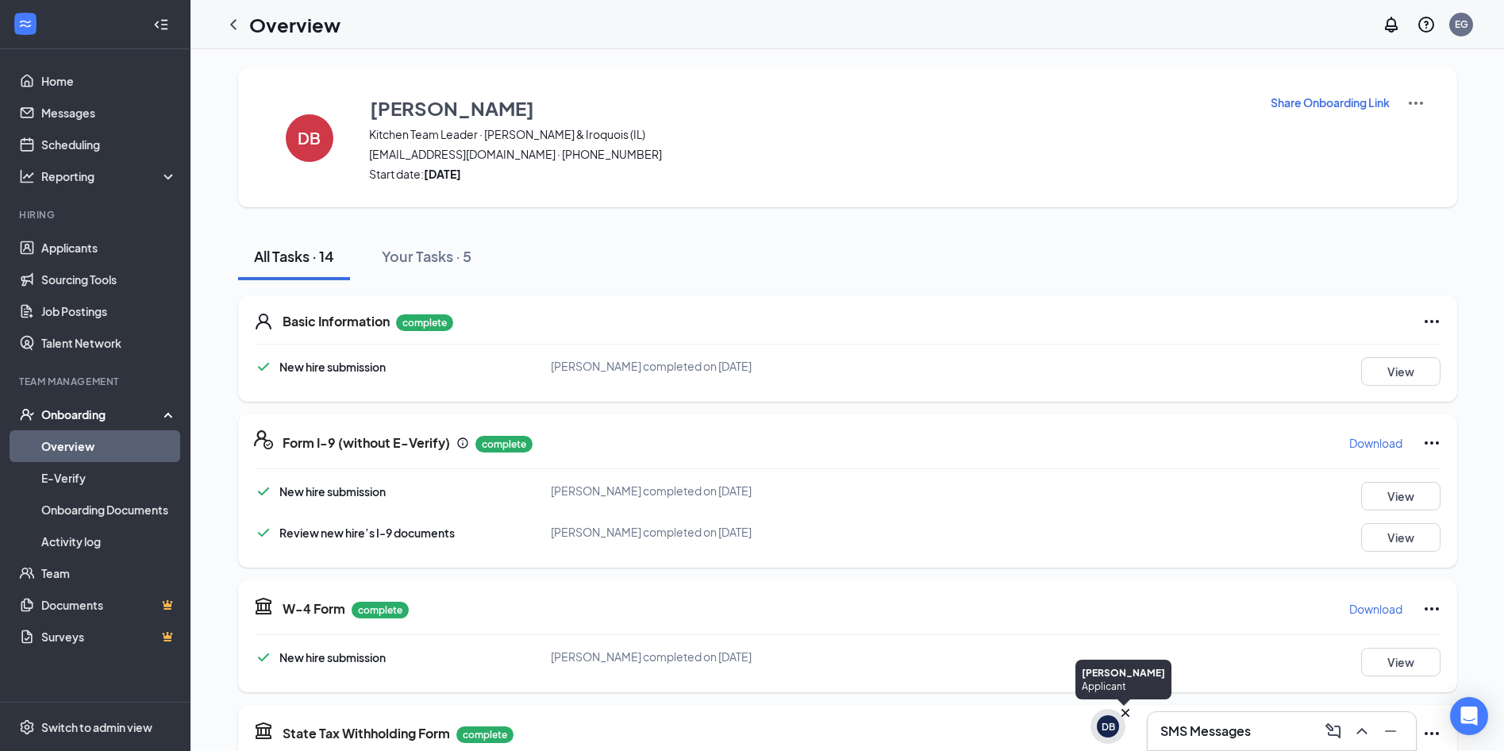
click at [1124, 713] on icon "Cross" at bounding box center [1125, 713] width 8 height 8
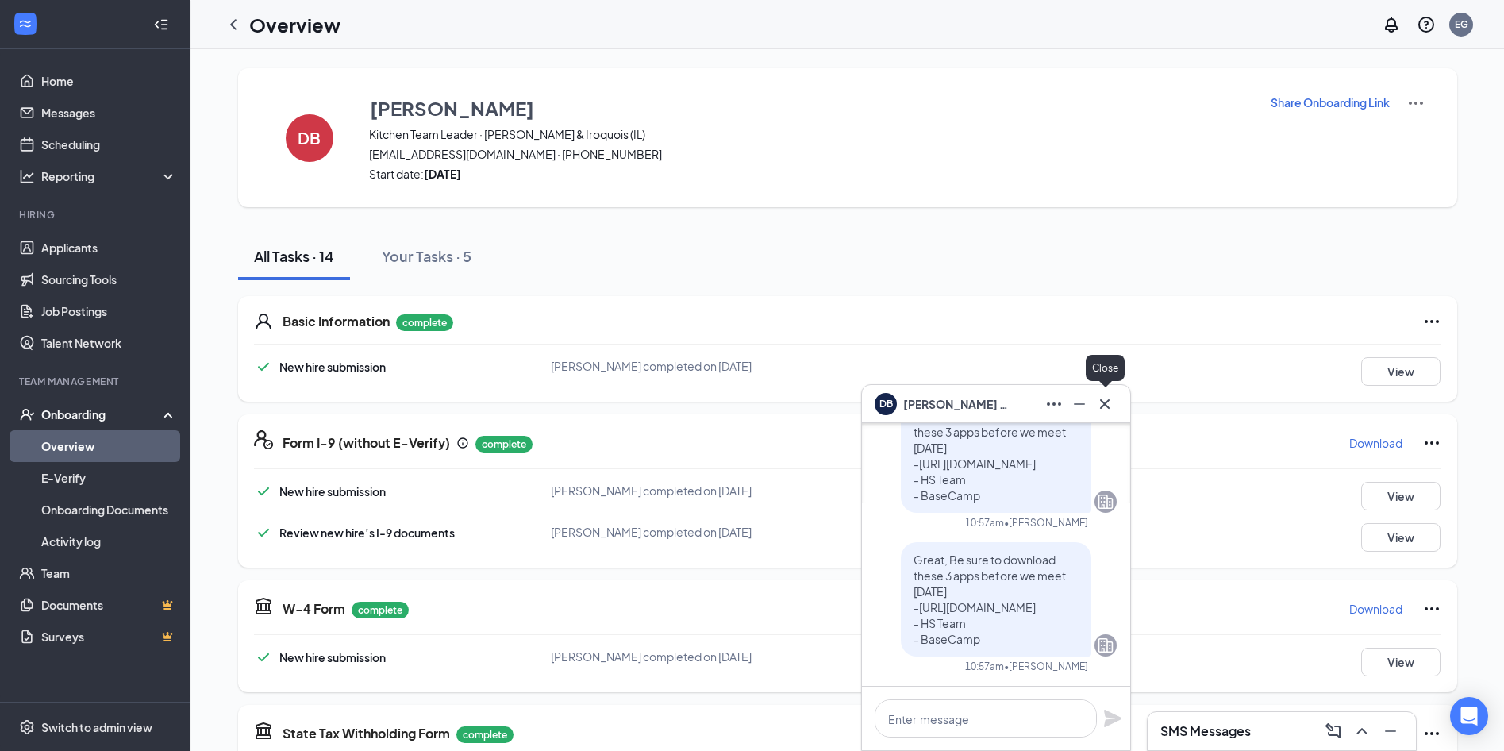
click at [1104, 403] on icon "Cross" at bounding box center [1105, 403] width 10 height 10
